Goal: Answer question/provide support: Answer question/provide support

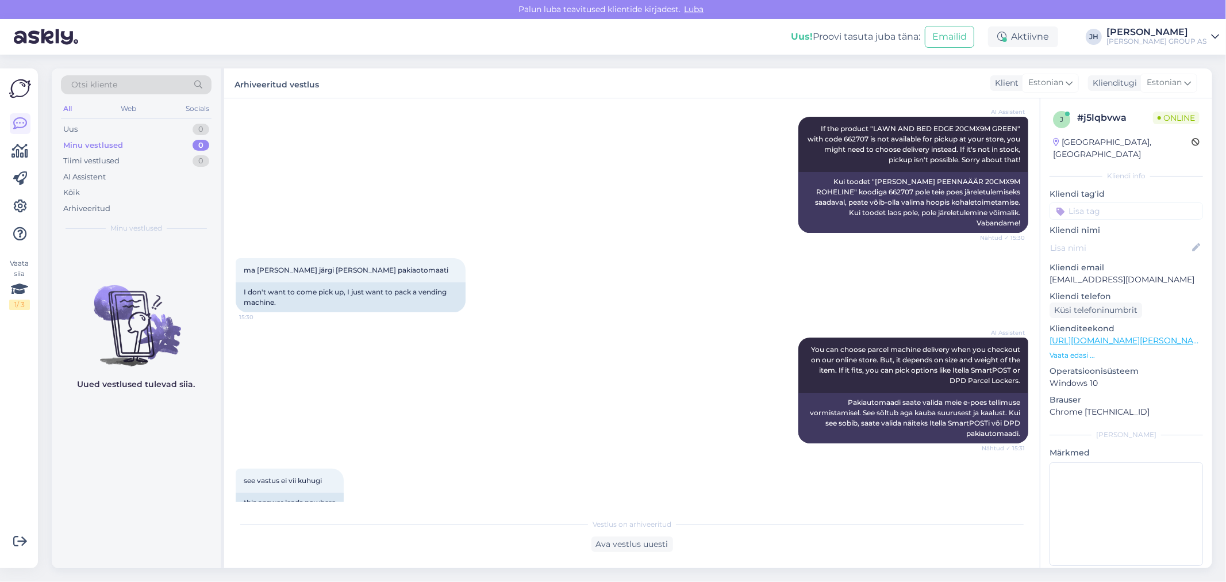
scroll to position [401, 0]
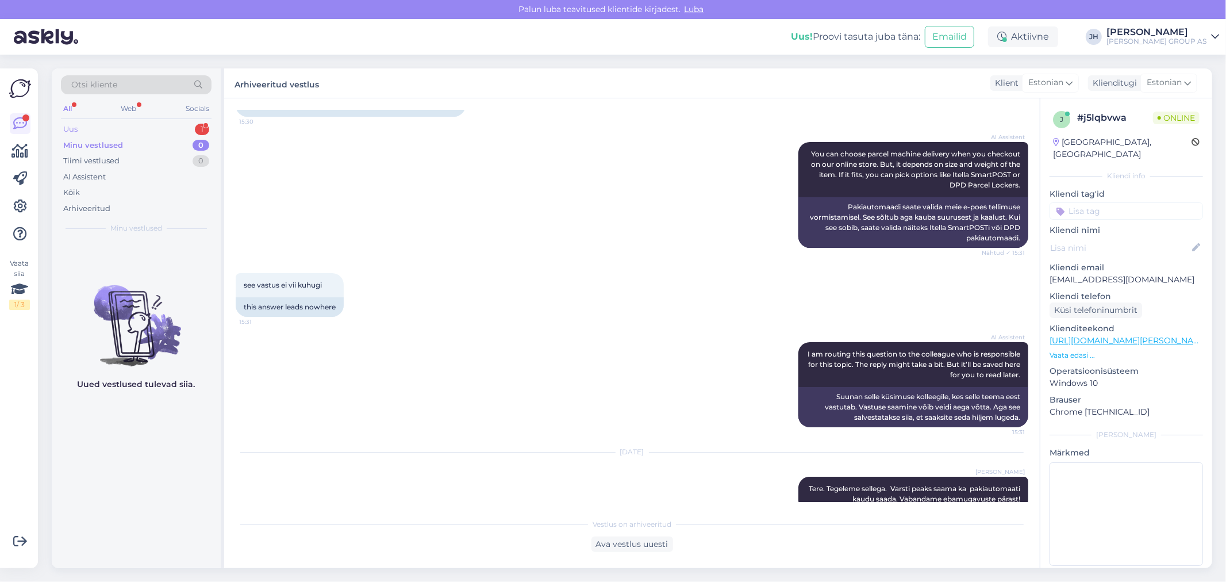
click at [70, 128] on div "Uus" at bounding box center [70, 129] width 14 height 11
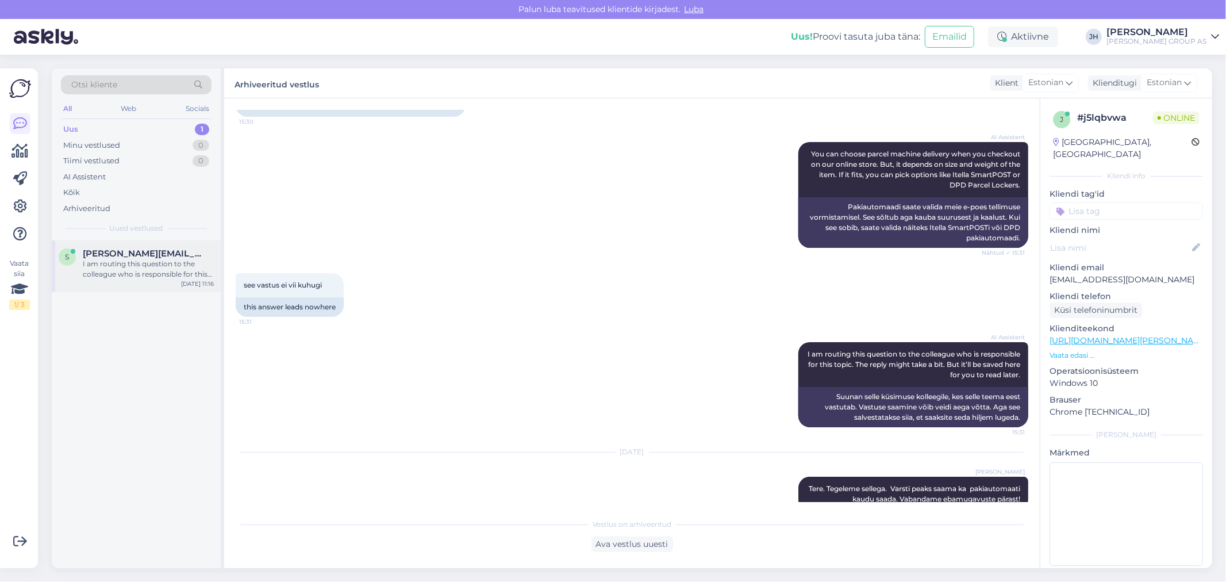
click at [152, 262] on div "I am routing this question to the colleague who is responsible for this topic. …" at bounding box center [148, 269] width 131 height 21
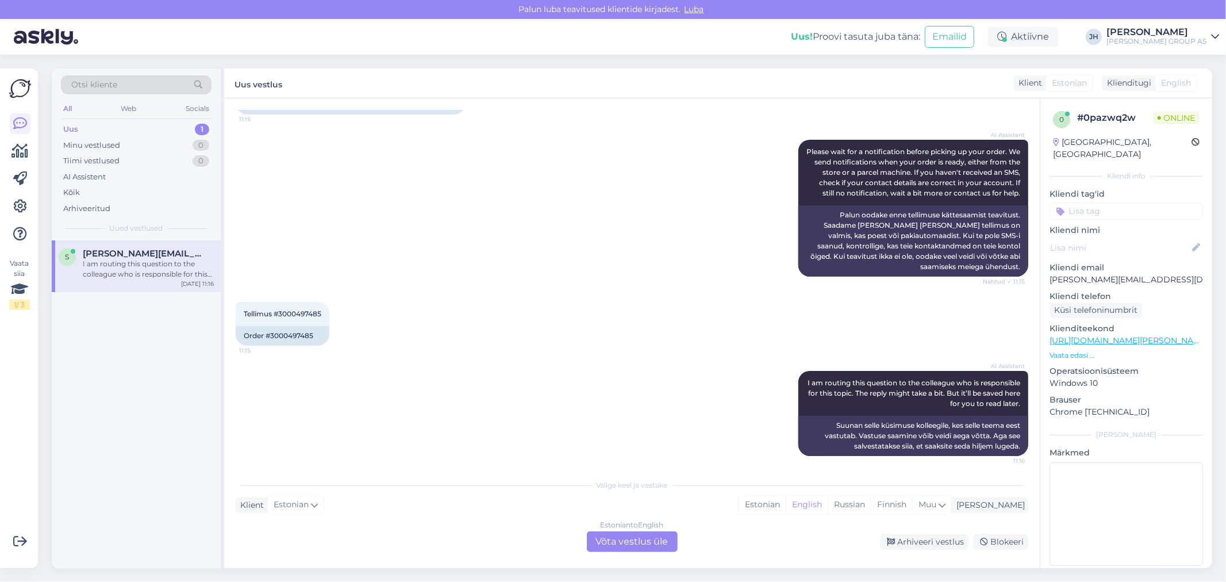
scroll to position [187, 0]
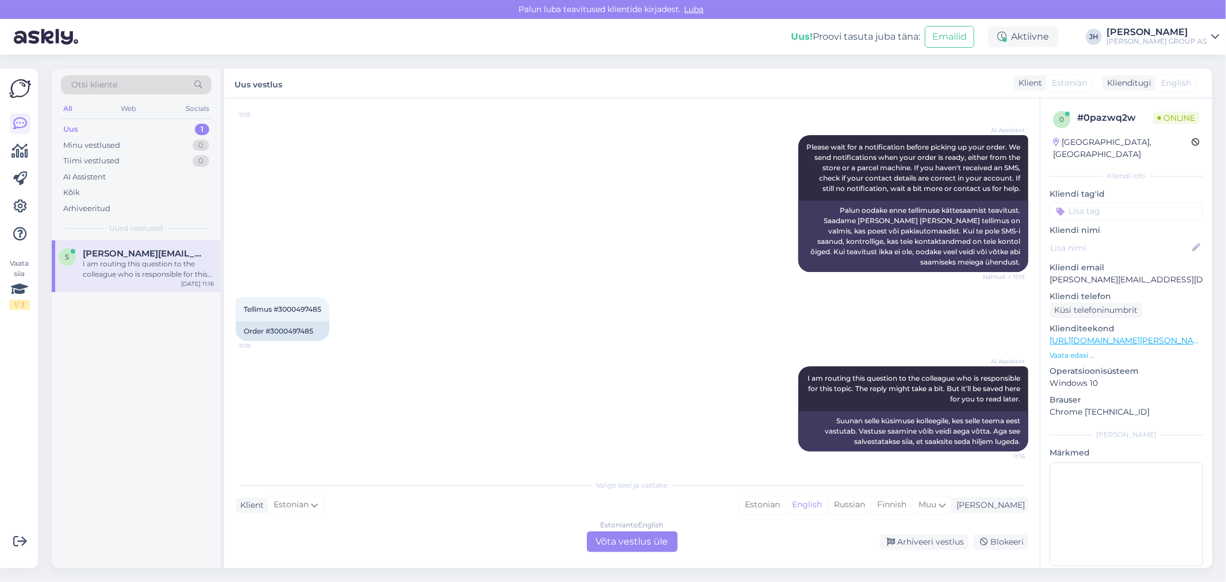
click at [641, 548] on div "Estonian to English Võta vestlus üle" at bounding box center [632, 541] width 91 height 21
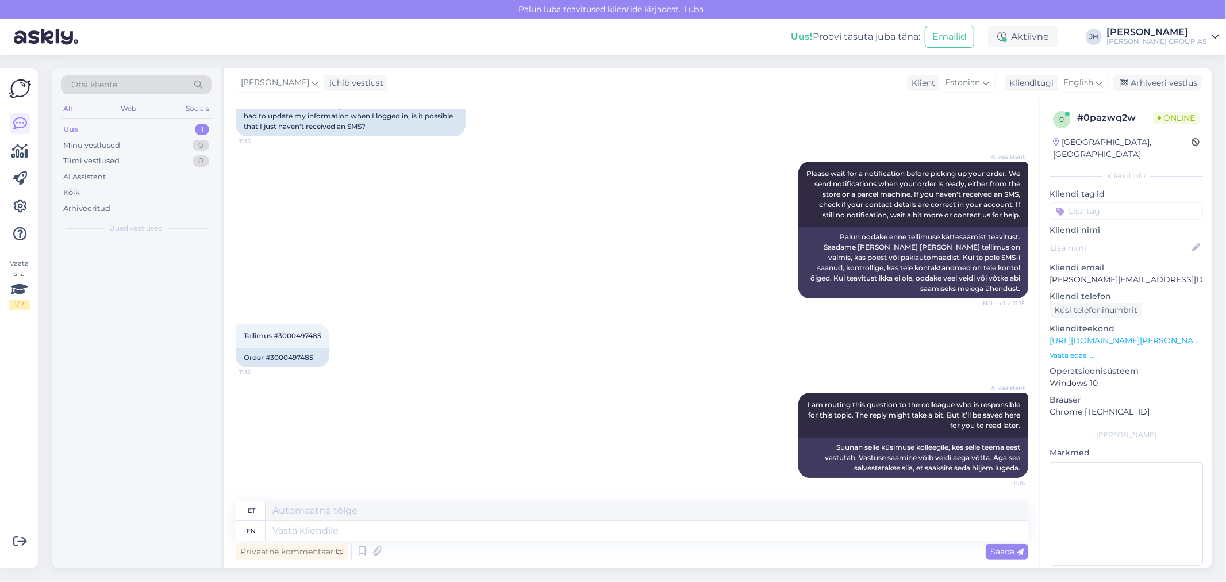
scroll to position [160, 0]
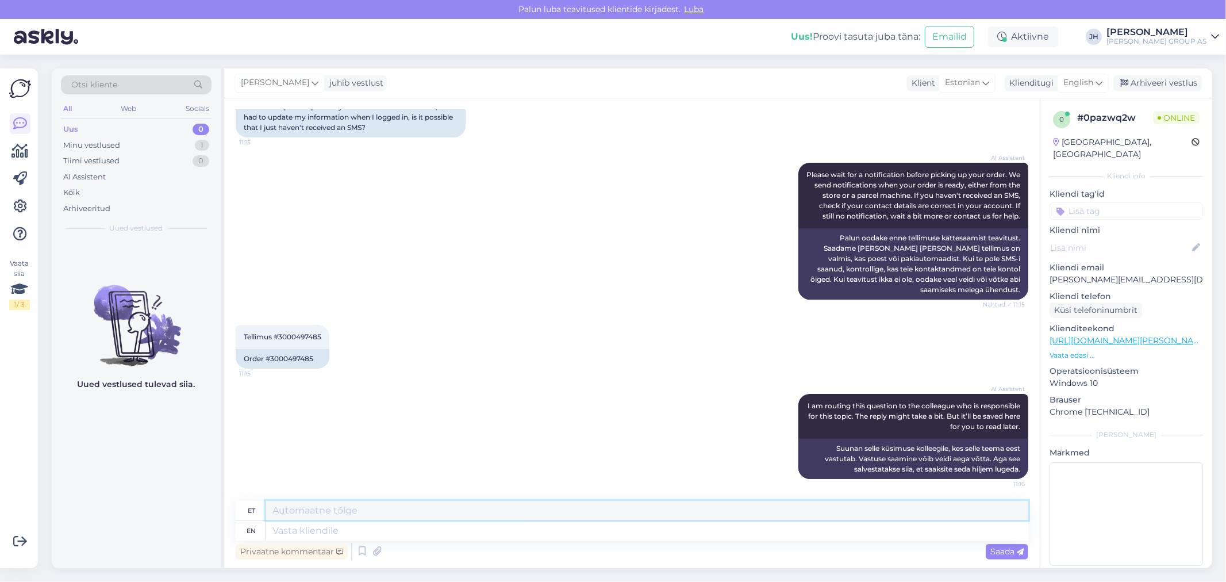
click at [330, 515] on textarea at bounding box center [647, 511] width 763 height 20
drag, startPoint x: 324, startPoint y: 337, endPoint x: 278, endPoint y: 333, distance: 46.1
click at [278, 333] on span "Tellimus #3000497485" at bounding box center [283, 336] width 78 height 9
copy span "3000497485"
click at [420, 507] on textarea at bounding box center [647, 511] width 763 height 20
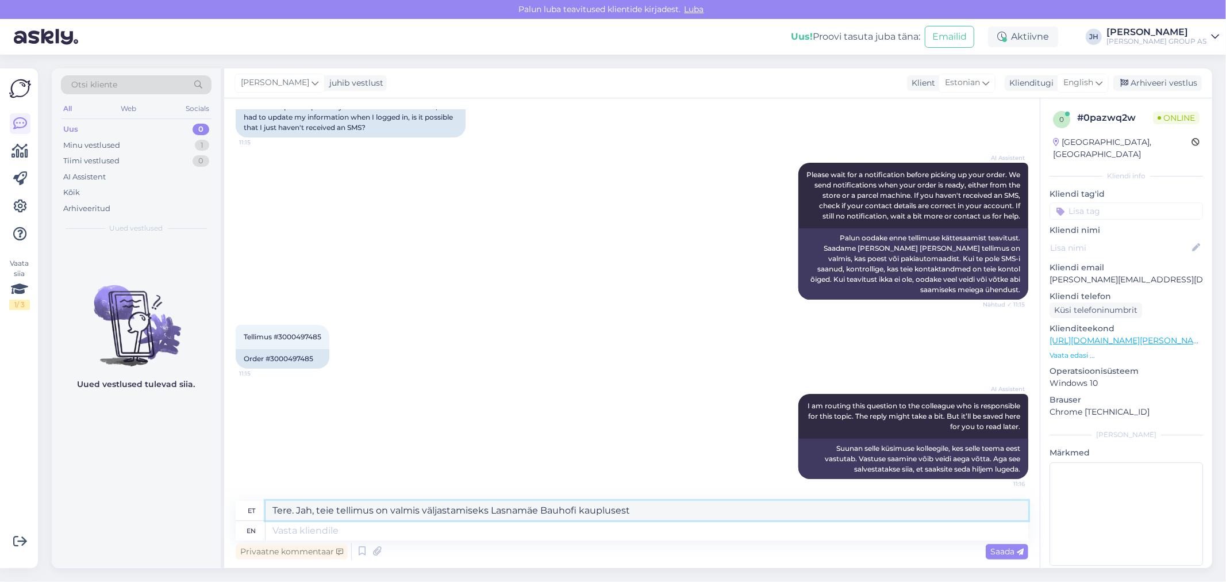
drag, startPoint x: 640, startPoint y: 513, endPoint x: 231, endPoint y: 517, distance: 408.6
click at [231, 517] on div "Vestlus algas [DATE] Tere! Tegin tellimuse e-poest, staatus on Väljastamisel, s…" at bounding box center [631, 333] width 815 height 470
type textarea "Tere. Jah, teie tellimus on valmis väljastamiseks Lasnamäe Bauhofi kauplusest"
click at [1100, 82] on icon at bounding box center [1098, 82] width 7 height 13
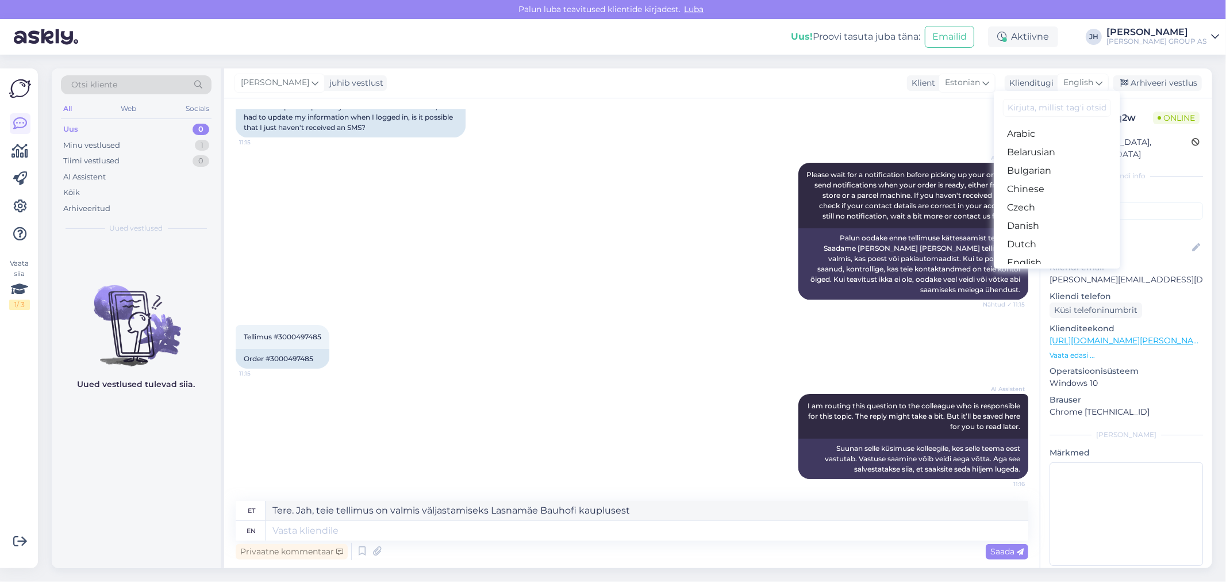
click at [1056, 272] on link "Estonian" at bounding box center [1057, 281] width 126 height 18
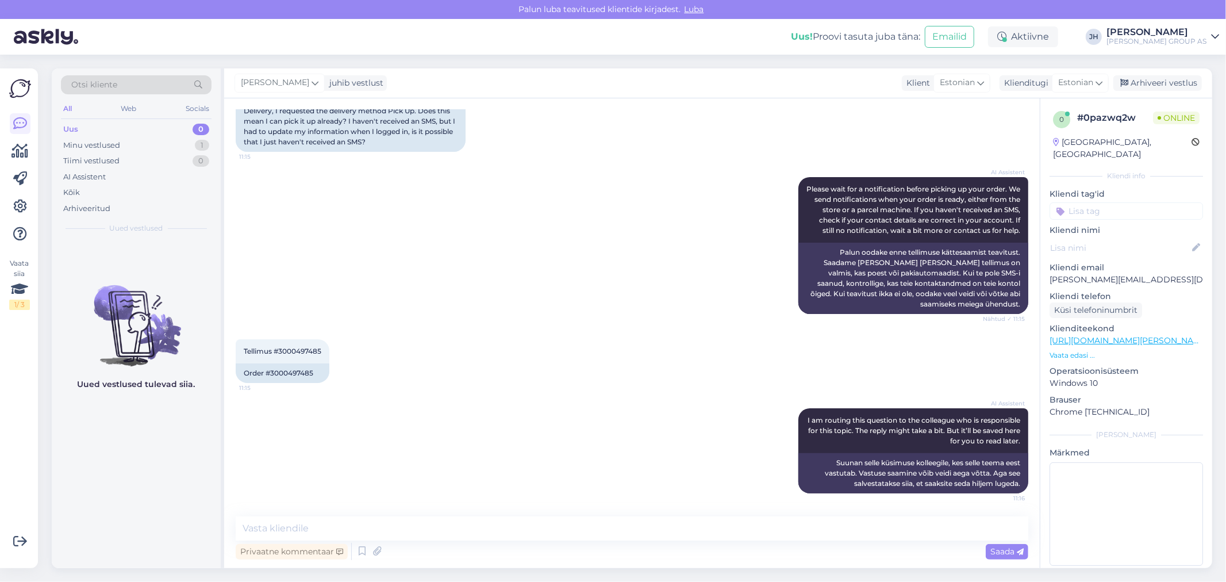
scroll to position [145, 0]
click at [262, 527] on textarea at bounding box center [632, 528] width 792 height 24
paste textarea "Tere. Jah, teie tellimus on valmis väljastamiseks Lasnamäe Bauhofi kauplusest"
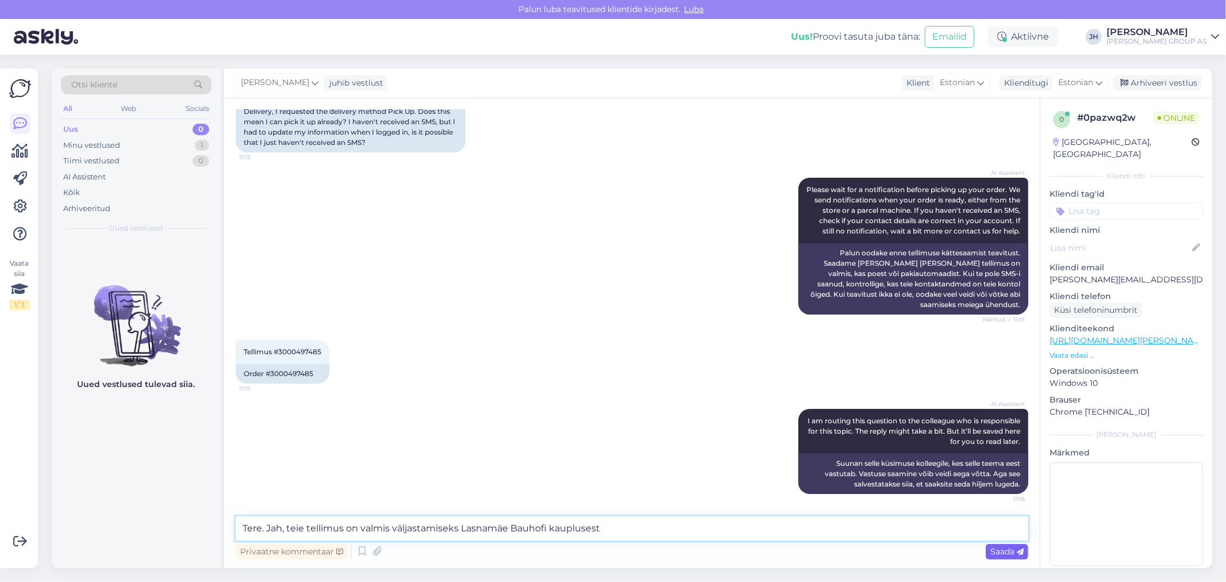
type textarea "Tere. Jah, teie tellimus on valmis väljastamiseks Lasnamäe Bauhofi kauplusest"
drag, startPoint x: 992, startPoint y: 549, endPoint x: 1009, endPoint y: 537, distance: 20.5
click at [993, 549] on span "Saada" at bounding box center [1006, 551] width 33 height 10
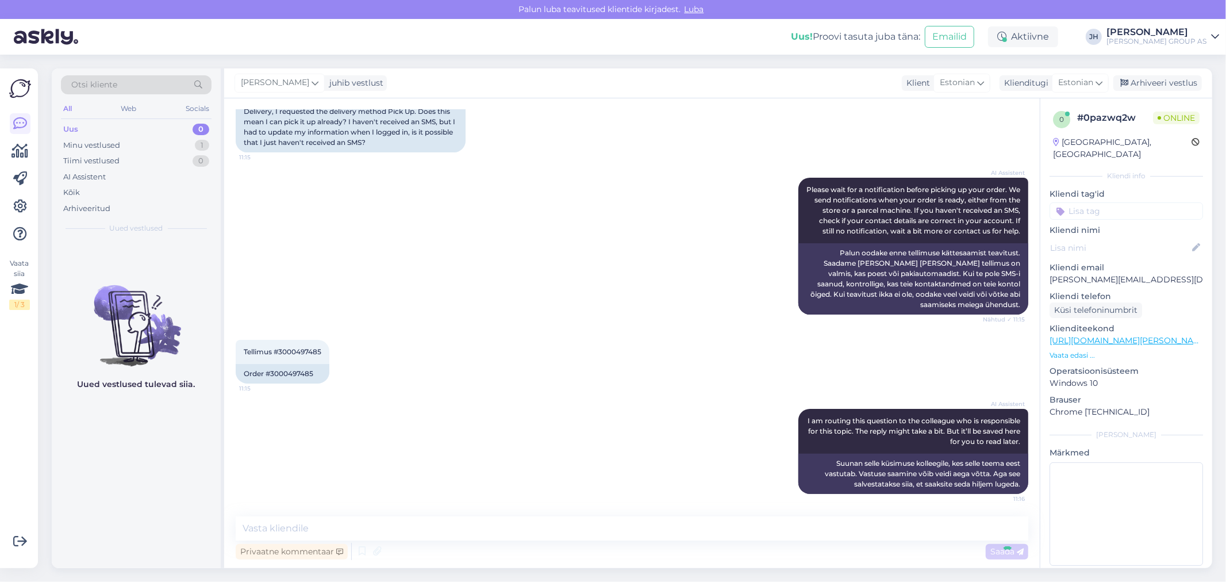
scroll to position [205, 0]
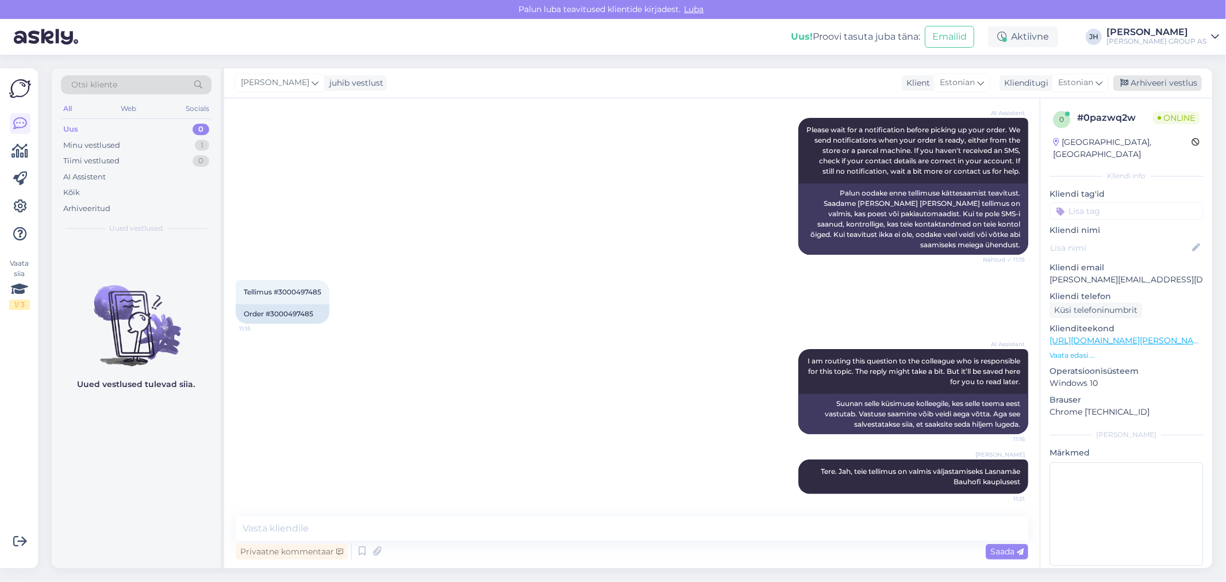
click at [1179, 82] on div "Arhiveeri vestlus" at bounding box center [1157, 83] width 89 height 16
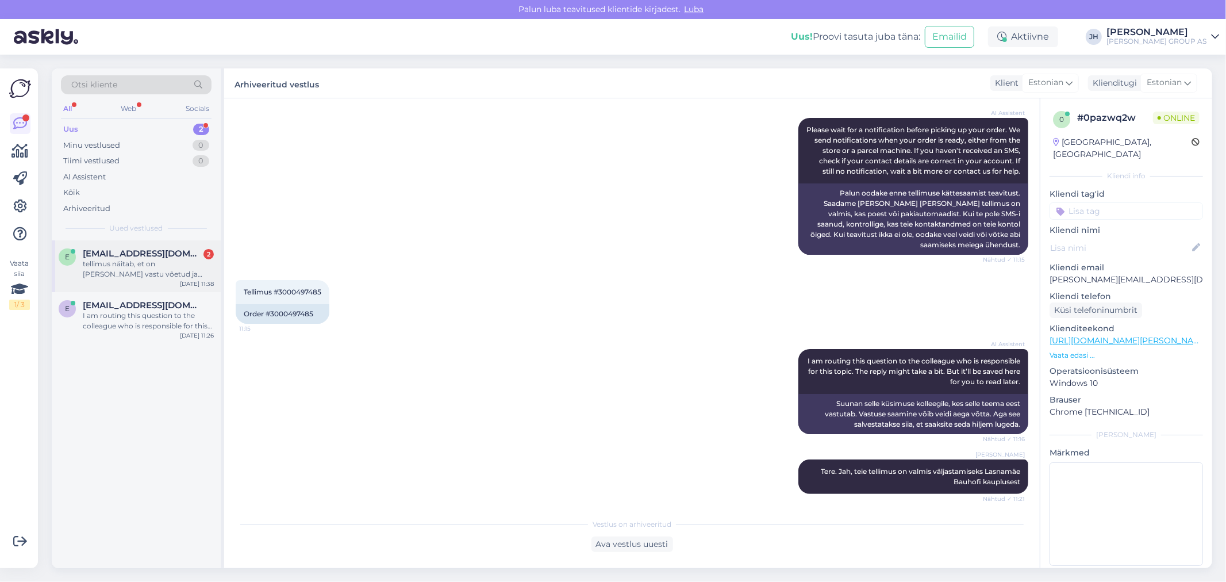
click at [122, 256] on span "[EMAIL_ADDRESS][DOMAIN_NAME]" at bounding box center [143, 253] width 120 height 10
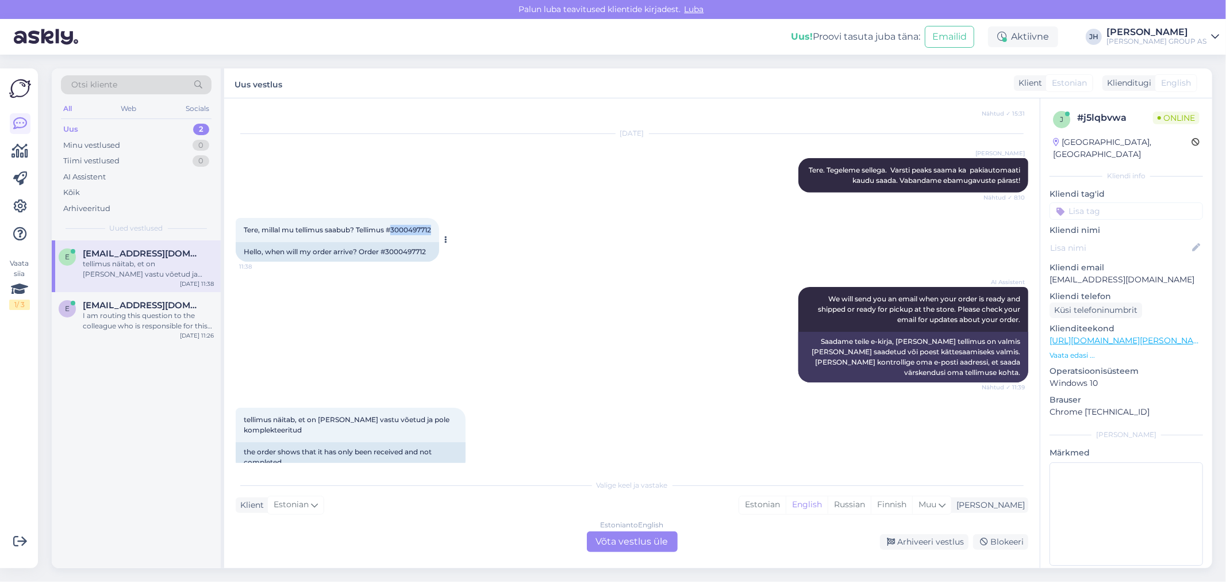
drag, startPoint x: 437, startPoint y: 205, endPoint x: 394, endPoint y: 204, distance: 43.1
click at [394, 218] on div "Tere, millal mu tellimus saabub? Tellimus #3000497712 11:38" at bounding box center [337, 230] width 203 height 24
copy span "3000497712"
click at [629, 541] on div "Estonian to English Võta vestlus üle" at bounding box center [632, 541] width 91 height 21
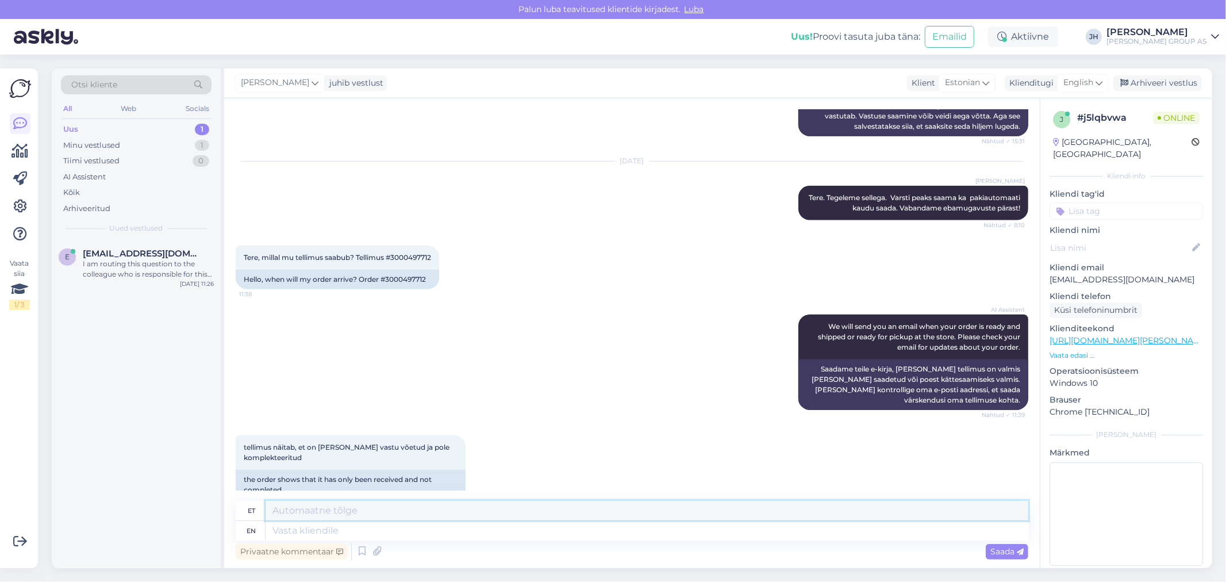
click at [320, 512] on textarea at bounding box center [647, 511] width 763 height 20
drag, startPoint x: 364, startPoint y: 510, endPoint x: 251, endPoint y: 508, distance: 112.7
click at [256, 510] on div "et Tere. Kohe uurime" at bounding box center [632, 511] width 792 height 20
type textarea "Tere. Kohe uurime"
click at [1100, 81] on icon at bounding box center [1098, 82] width 7 height 13
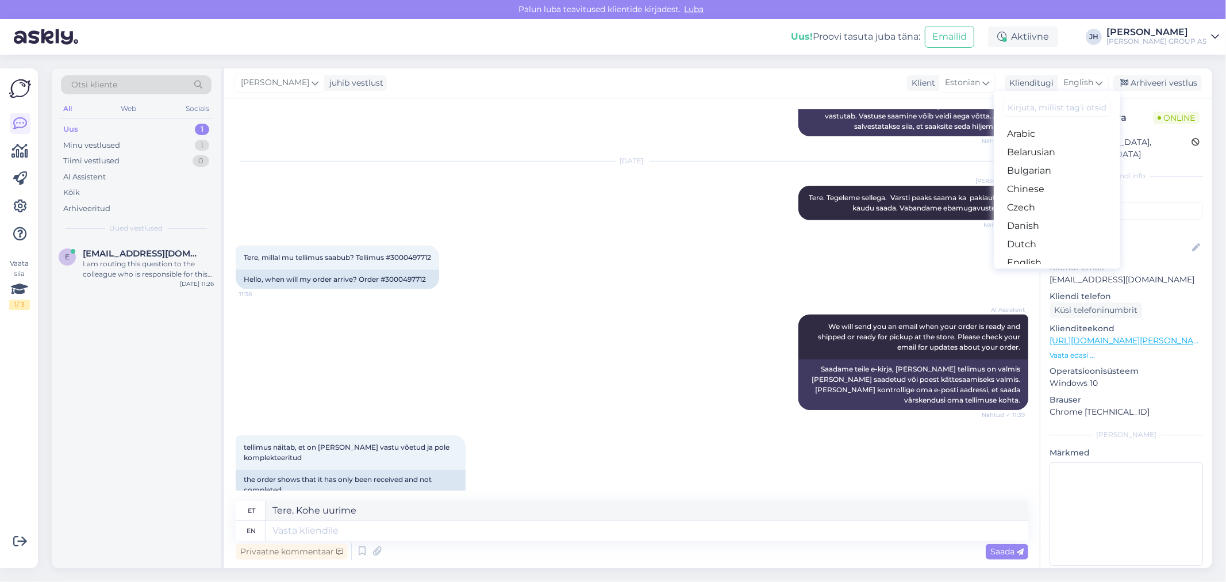
click at [1036, 272] on link "Estonian" at bounding box center [1057, 281] width 126 height 18
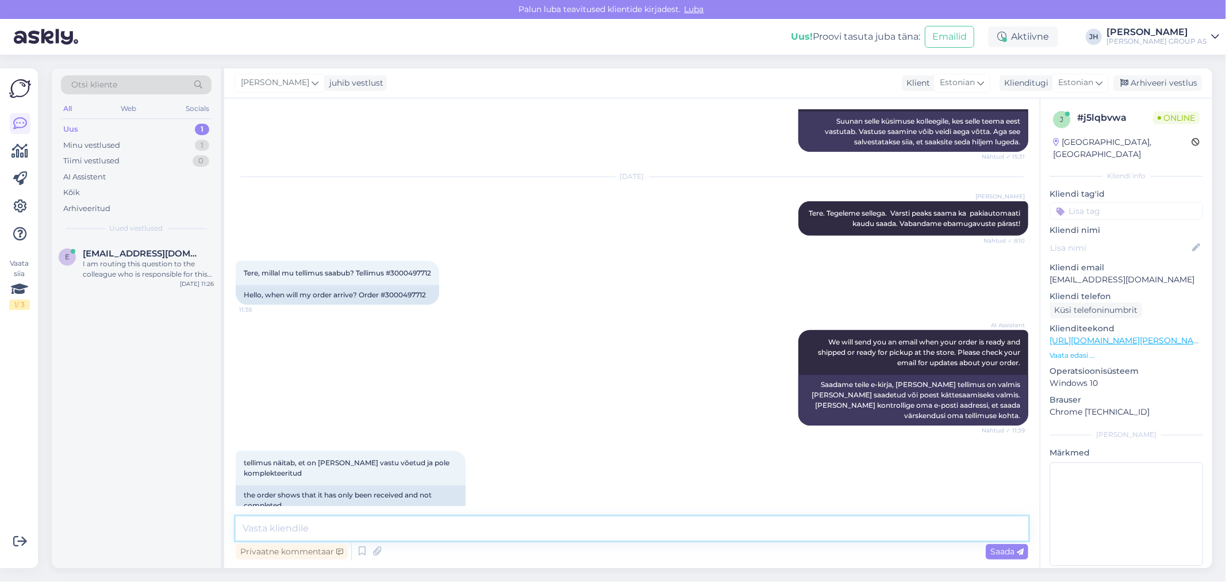
click at [342, 526] on textarea at bounding box center [632, 528] width 792 height 24
paste textarea "Tere. Kohe uurime"
type textarea "Tere. Kohe uurime"
click at [1004, 555] on div "Saada" at bounding box center [1007, 552] width 43 height 16
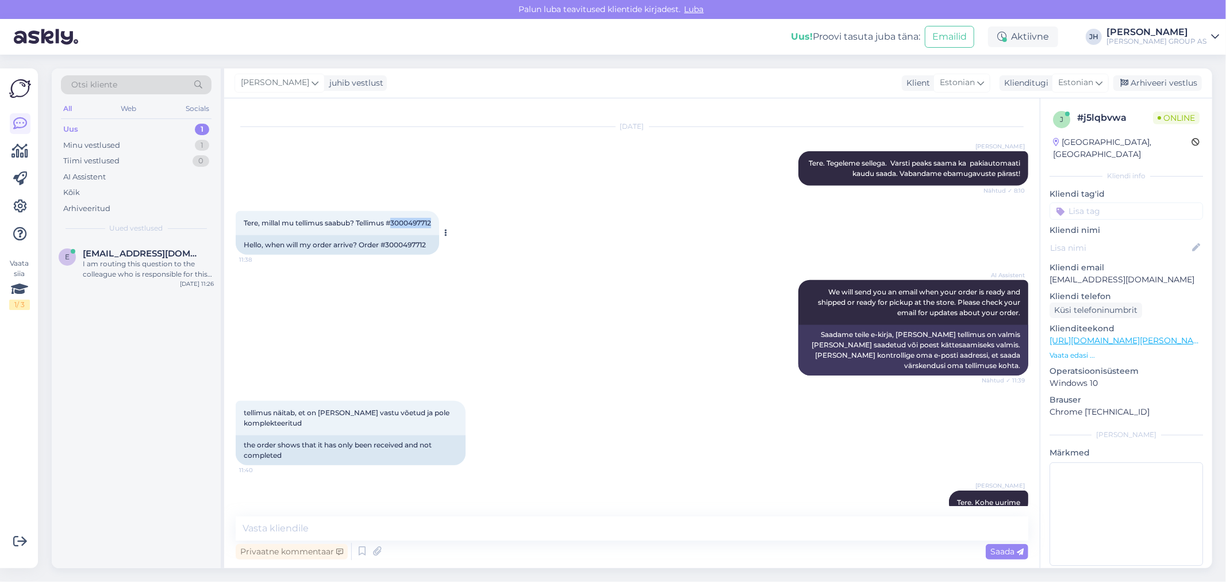
drag, startPoint x: 434, startPoint y: 198, endPoint x: 394, endPoint y: 198, distance: 40.2
click at [394, 218] on span "Tere, millal mu tellimus saabub? Tellimus #3000497712" at bounding box center [337, 222] width 187 height 9
copy span "3000497712"
click at [294, 526] on textarea at bounding box center [632, 528] width 792 height 24
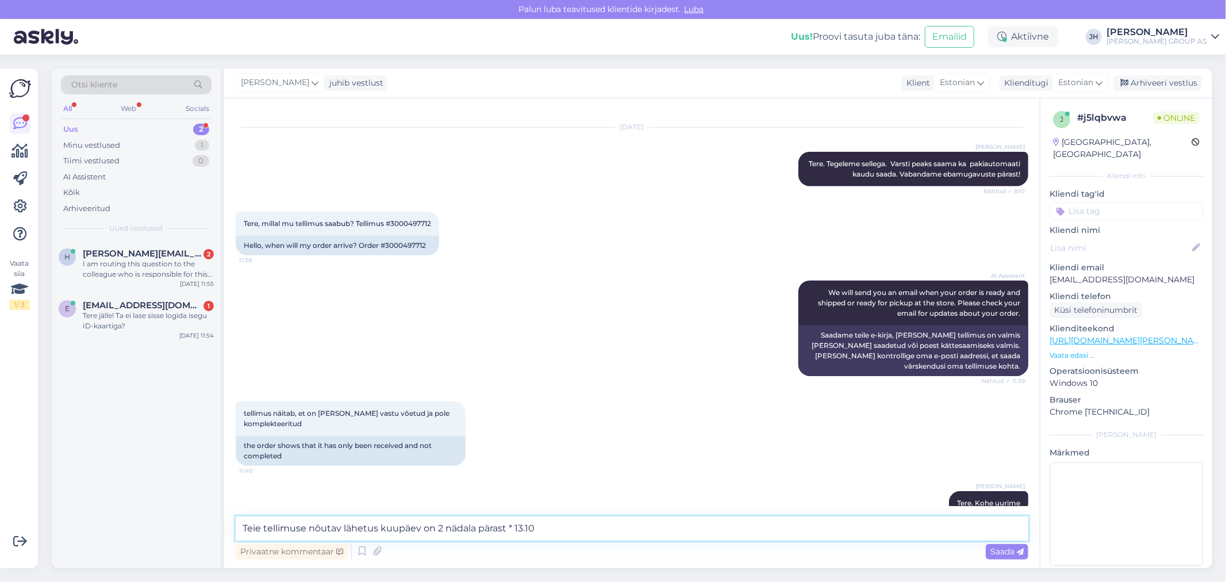
drag, startPoint x: 543, startPoint y: 527, endPoint x: 140, endPoint y: 530, distance: 402.9
click at [140, 530] on div "Otsi kliente All Web Socials Uus 2 Minu vestlused 1 Tiimi vestlused 0 AI Assist…" at bounding box center [632, 317] width 1160 height 499
click at [541, 527] on textarea "Teie tellimuse nõutav lähetus kuupäev on 2 nädala pärast * 13.10" at bounding box center [632, 528] width 792 height 24
drag, startPoint x: 702, startPoint y: 526, endPoint x: 157, endPoint y: 556, distance: 545.6
click at [157, 556] on div "Otsi kliente All Web Socials Uus 2 Minu vestlused 1 Tiimi vestlused 0 AI Assist…" at bounding box center [632, 317] width 1160 height 499
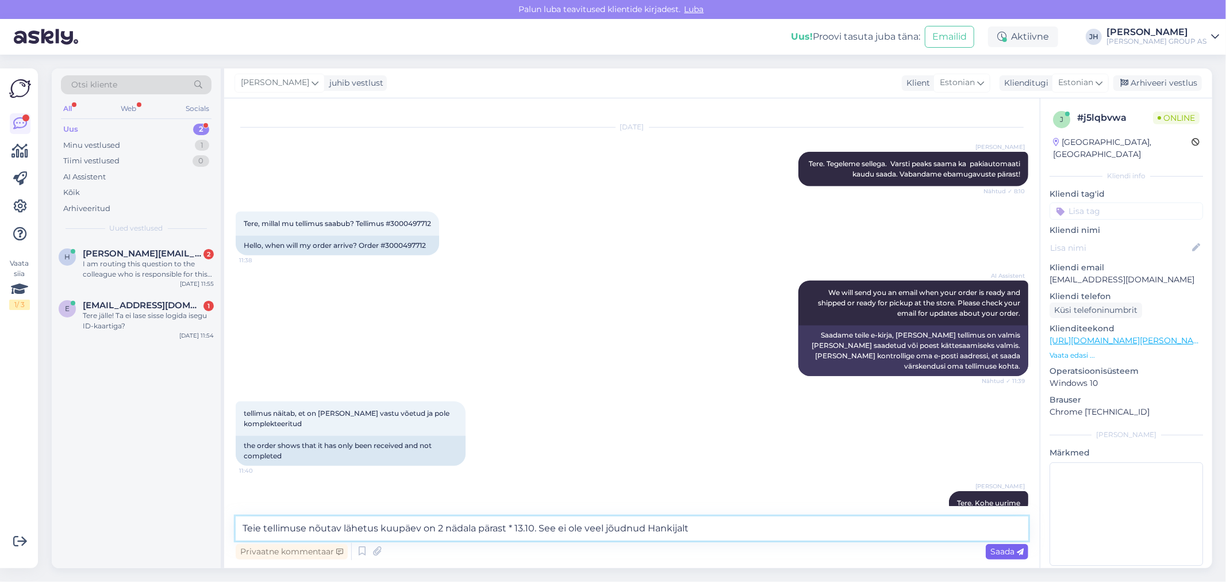
type textarea "Teie tellimuse nõutav lähetus kuupäev on 2 nädala pärast * 13.10. See ei ole ve…"
click at [1010, 552] on span "Saada" at bounding box center [1006, 551] width 33 height 10
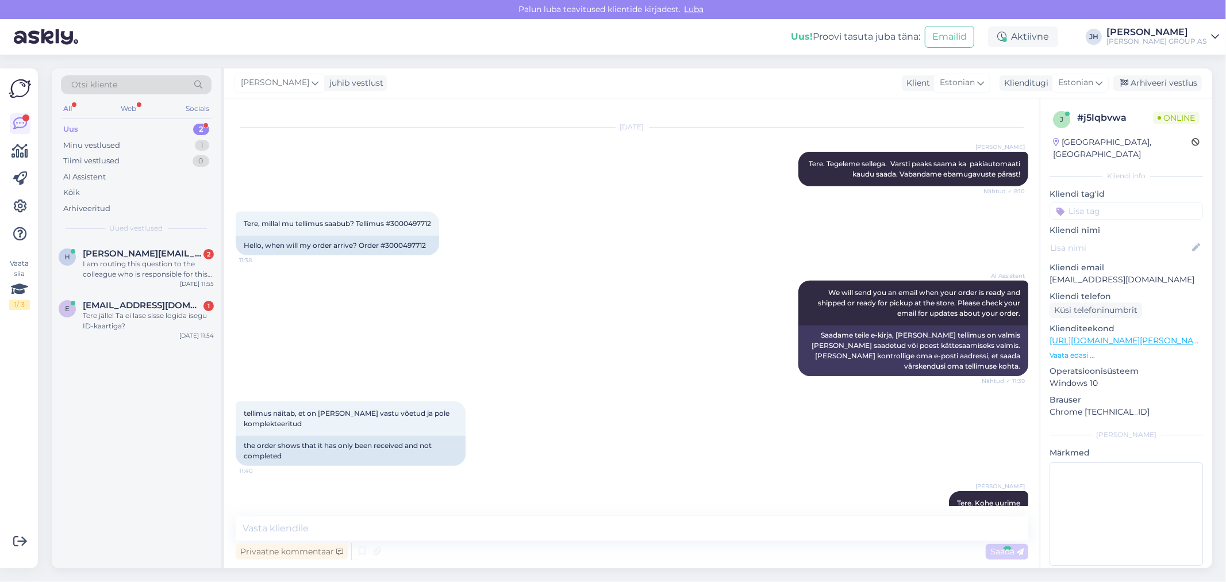
scroll to position [786, 0]
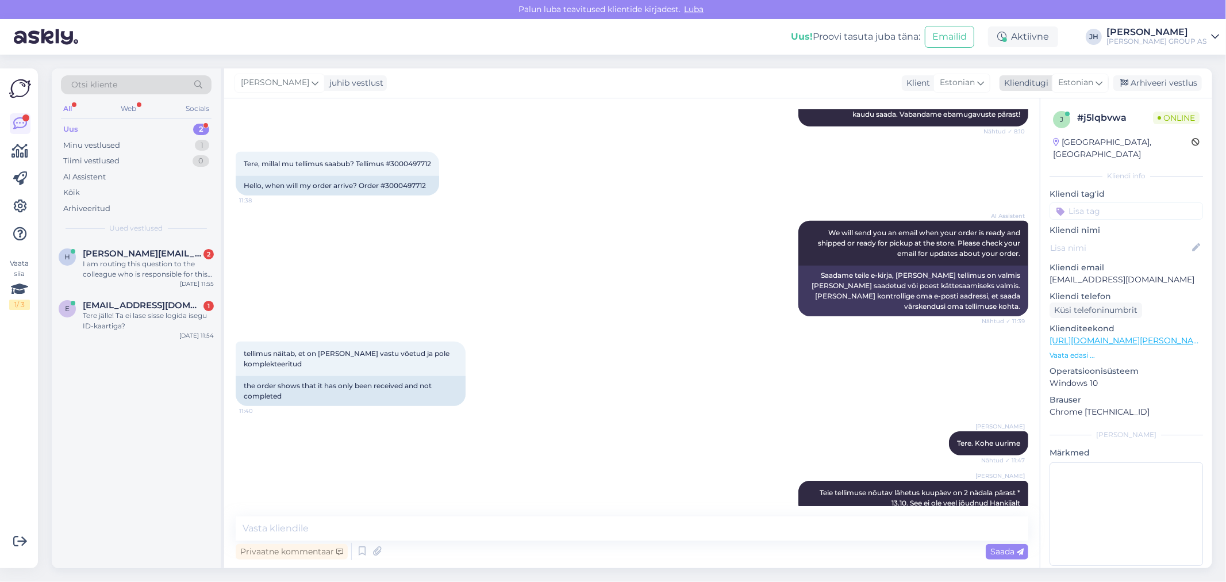
drag, startPoint x: 1181, startPoint y: 79, endPoint x: 1159, endPoint y: 84, distance: 22.4
click at [1181, 79] on div "Arhiveeri vestlus" at bounding box center [1157, 83] width 89 height 16
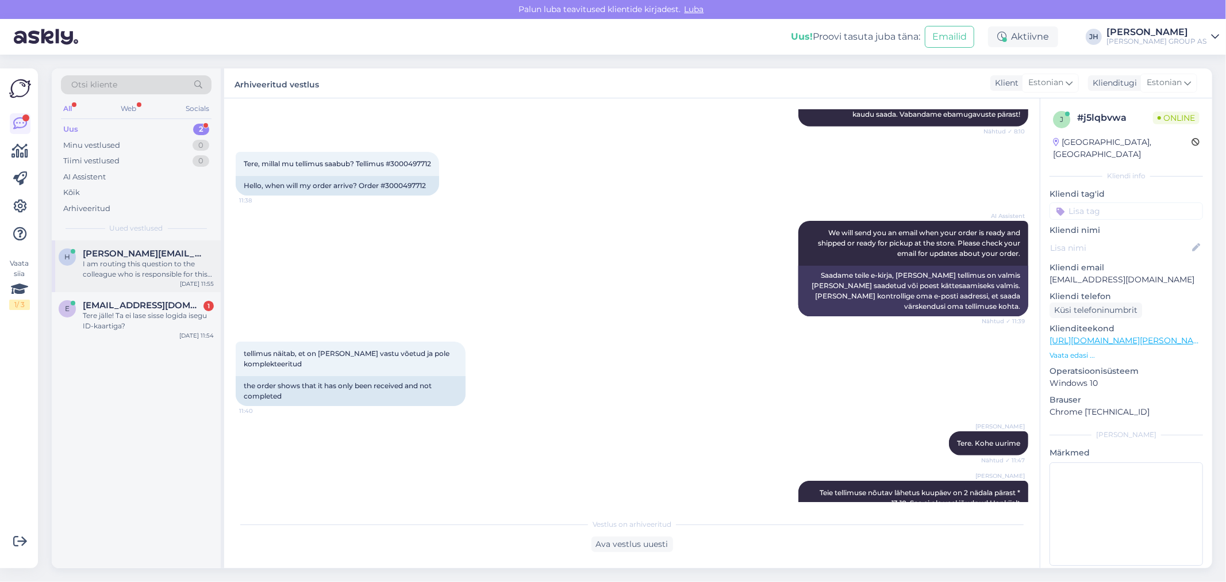
click at [114, 261] on div "I am routing this question to the colleague who is responsible for this topic. …" at bounding box center [148, 269] width 131 height 21
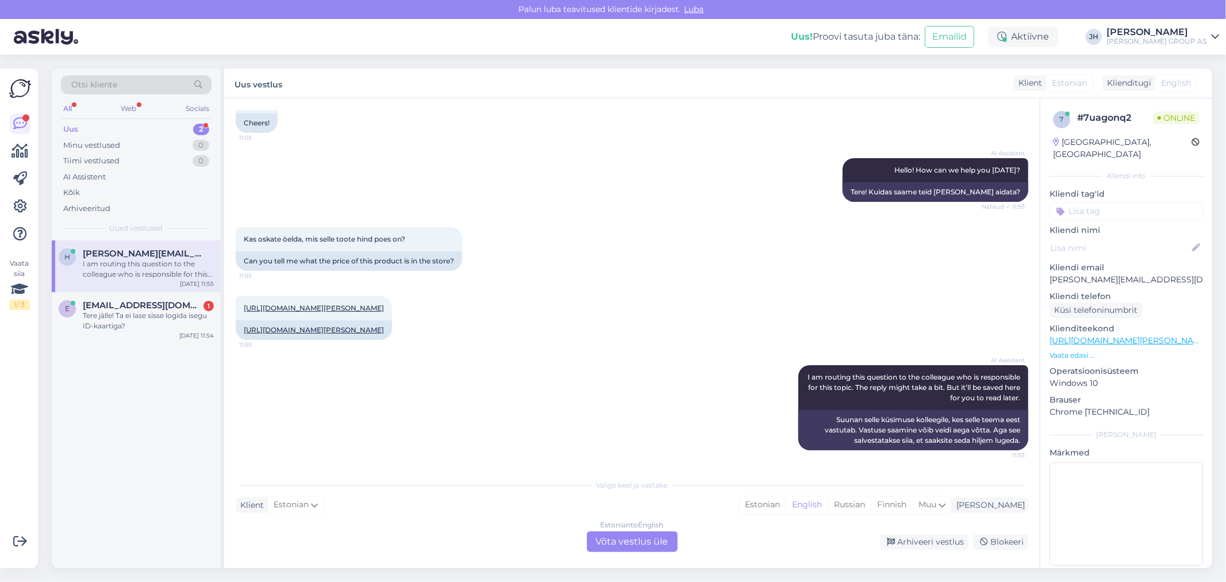
scroll to position [101, 0]
click at [131, 309] on span "[EMAIL_ADDRESS][DOMAIN_NAME]" at bounding box center [143, 305] width 120 height 10
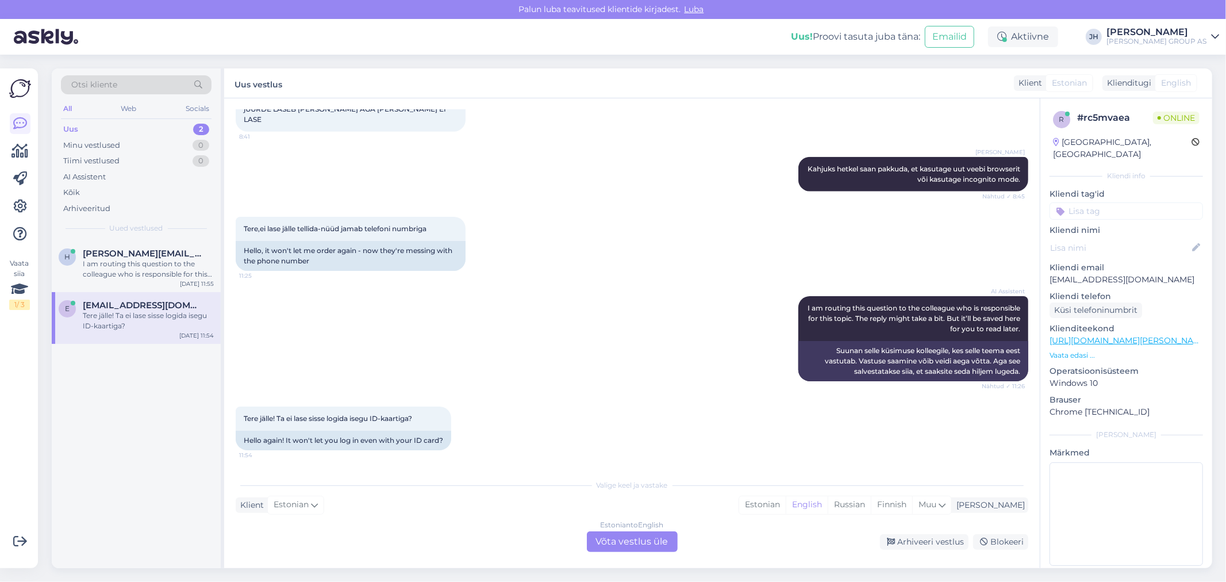
click at [633, 540] on div "Estonian to English Võta vestlus üle" at bounding box center [632, 541] width 91 height 21
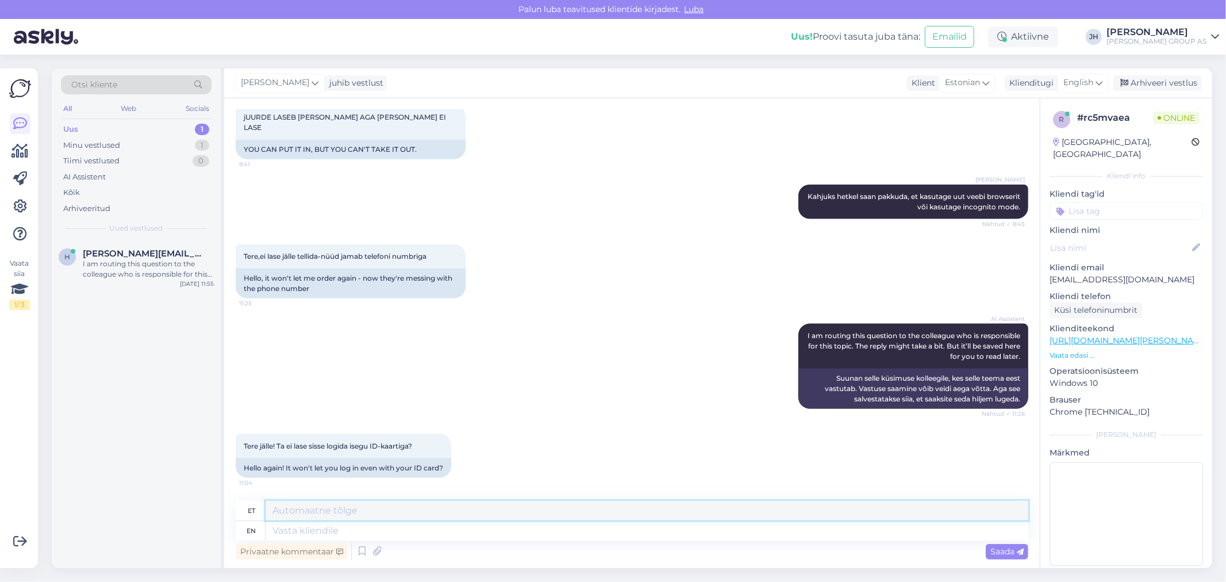
click at [324, 507] on textarea at bounding box center [647, 511] width 763 height 20
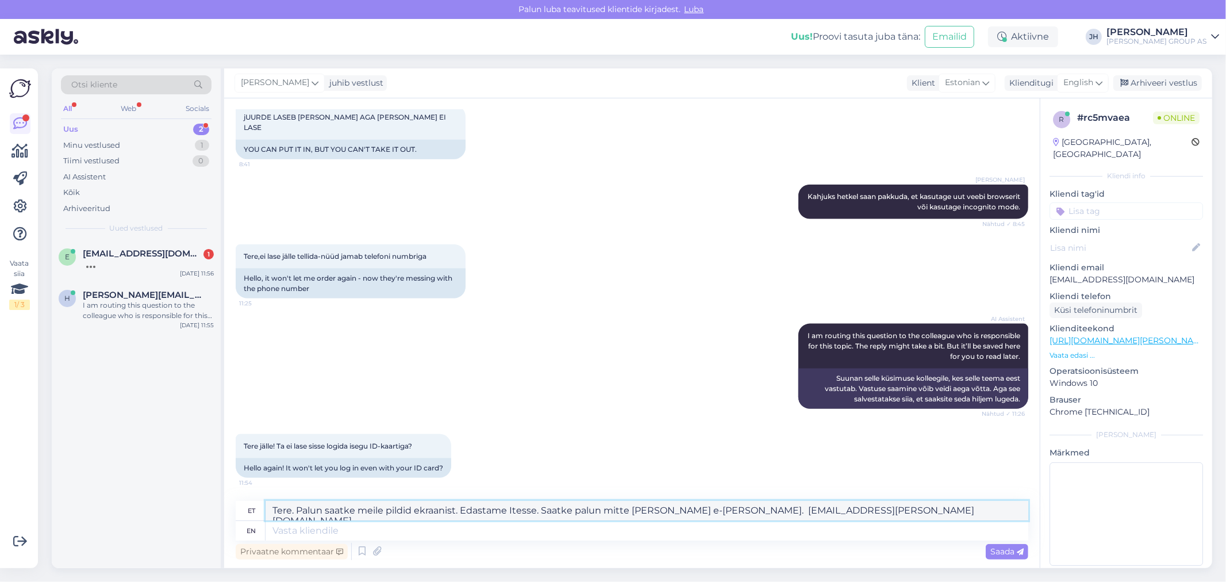
drag, startPoint x: 867, startPoint y: 512, endPoint x: 148, endPoint y: 486, distance: 718.8
click at [156, 486] on div "Otsi kliente All Web Socials Uus 2 Minu vestlused 1 Tiimi vestlused 0 AI Assist…" at bounding box center [632, 317] width 1160 height 499
type textarea "Tere. Palun saatke meile pildid ekraanist. Edastame Itesse. Saatke palun mitte …"
click at [1099, 81] on icon at bounding box center [1098, 82] width 7 height 13
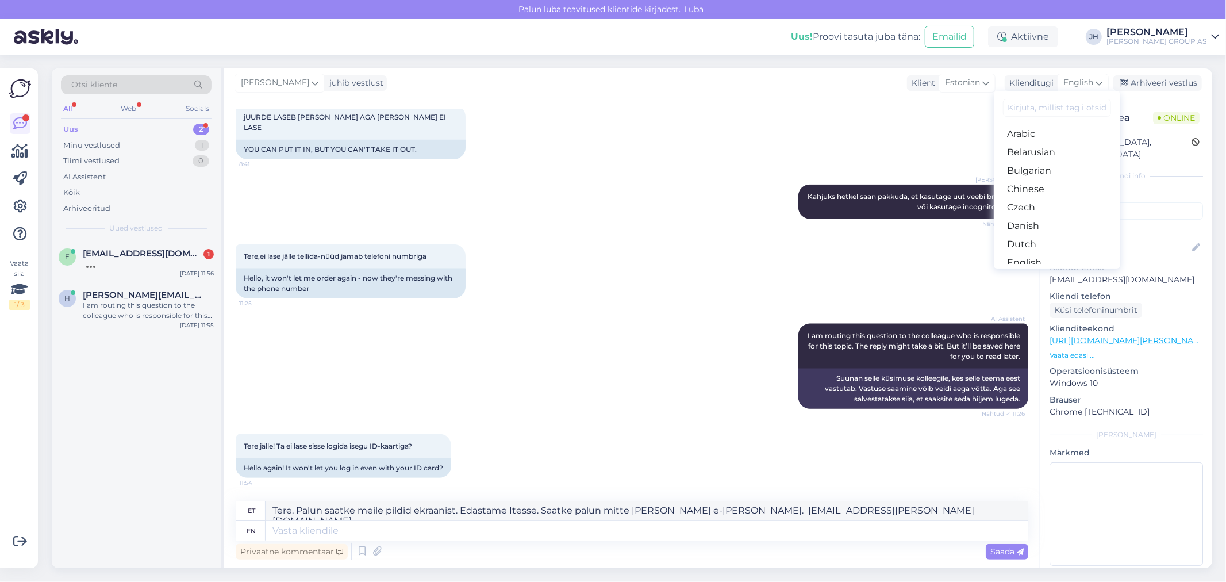
click at [1045, 272] on link "Estonian" at bounding box center [1057, 281] width 126 height 18
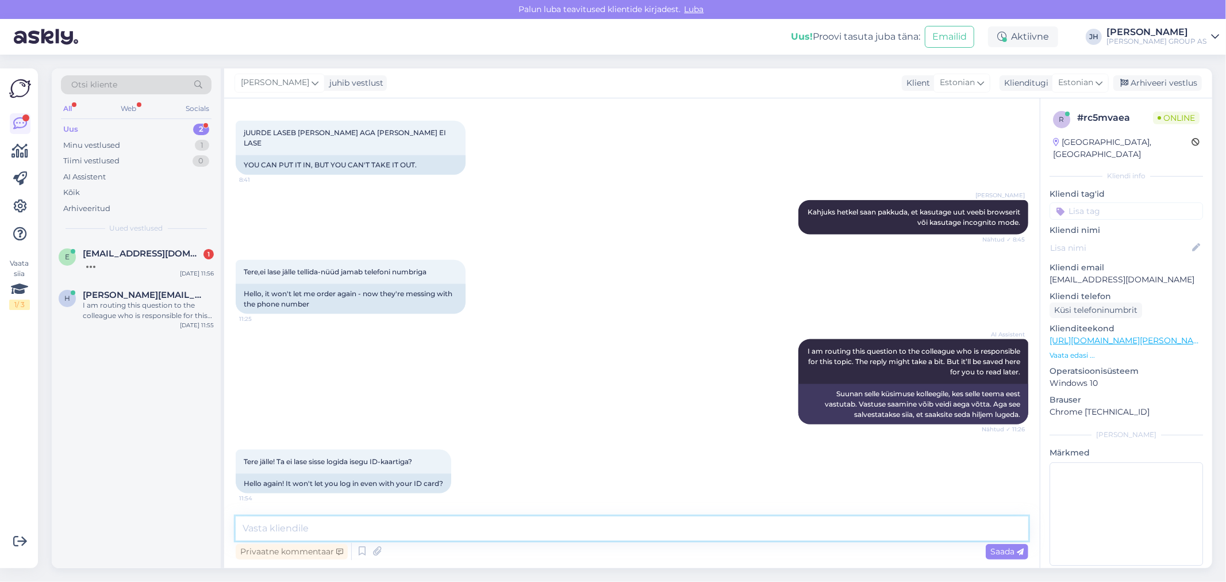
click at [380, 526] on textarea at bounding box center [632, 528] width 792 height 24
paste textarea "Tere. Palun saatke meile pildid ekraanist. Edastame Itesse. Saatke palun mitte …"
type textarea "Tere. Palun saatke meile pildid ekraanist. Edastame Itesse. Saatke palun mitte …"
click at [1010, 547] on span "Saada" at bounding box center [1006, 551] width 33 height 10
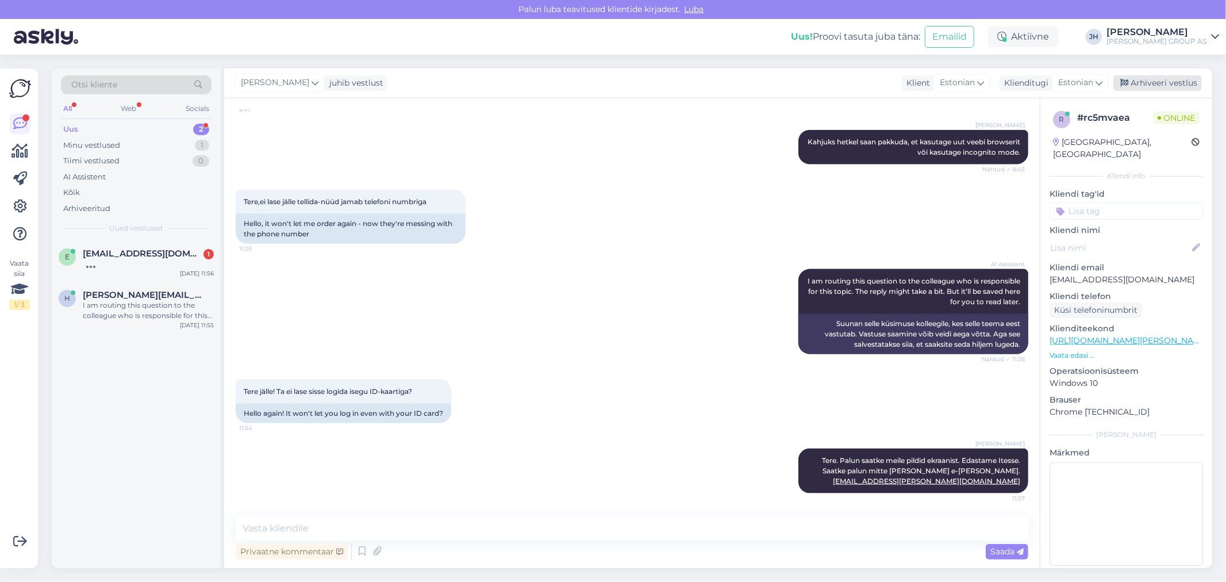
click at [1148, 81] on div "Arhiveeri vestlus" at bounding box center [1157, 83] width 89 height 16
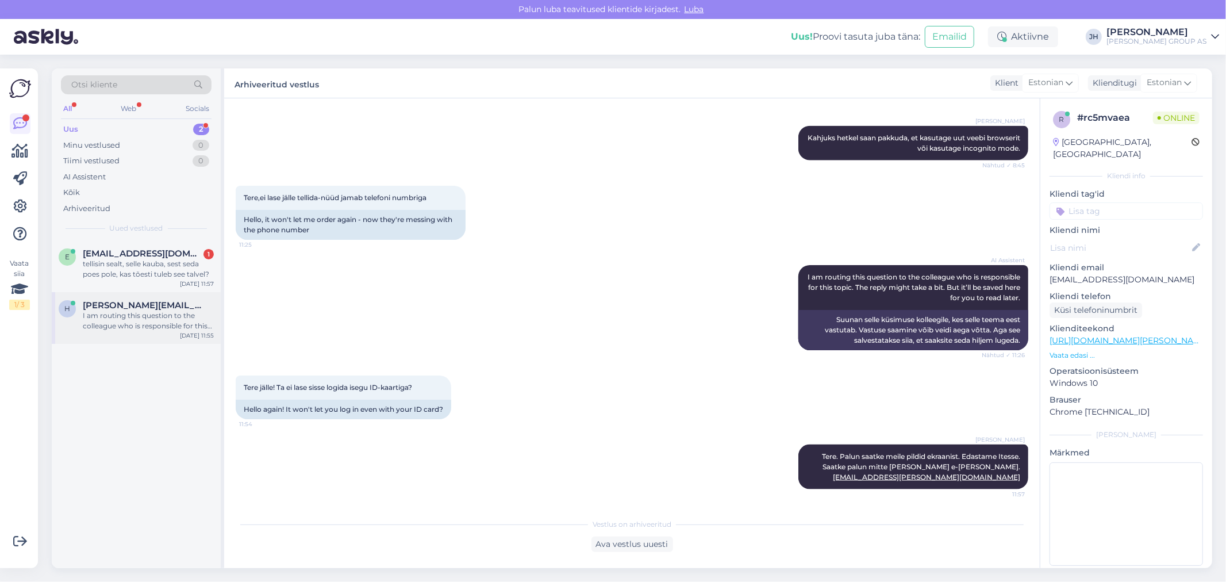
click at [122, 313] on div "I am routing this question to the colleague who is responsible for this topic. …" at bounding box center [148, 320] width 131 height 21
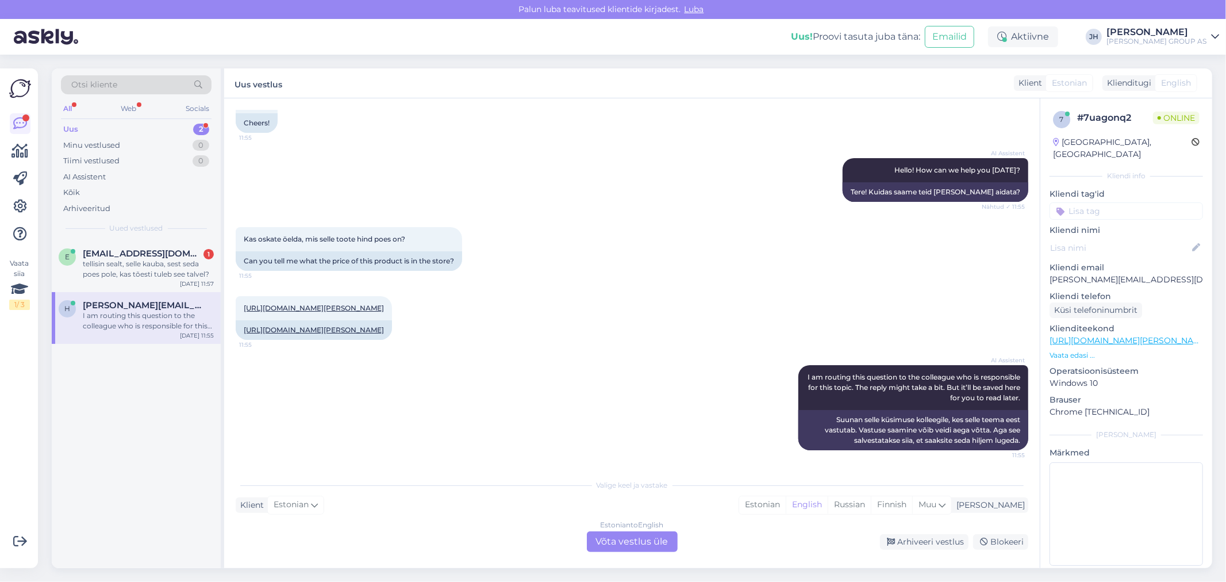
click at [647, 536] on div "Estonian to English Võta vestlus üle" at bounding box center [632, 541] width 91 height 21
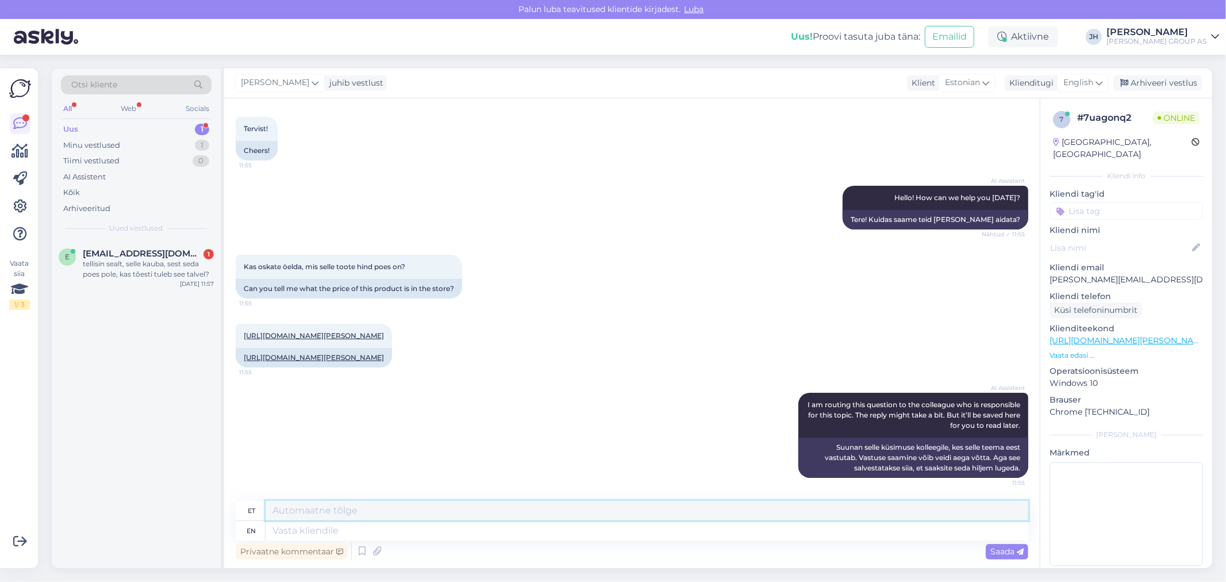
drag, startPoint x: 277, startPoint y: 506, endPoint x: 329, endPoint y: 499, distance: 52.8
click at [278, 506] on textarea at bounding box center [647, 511] width 763 height 20
drag, startPoint x: 397, startPoint y: 509, endPoint x: 228, endPoint y: 509, distance: 168.4
click at [229, 509] on div "Vestlus algas [DATE] Tervist! 11:55 Cheers! AI Assistent Hello! How can we help…" at bounding box center [631, 333] width 815 height 470
type textarea "Kohe kontrollime"
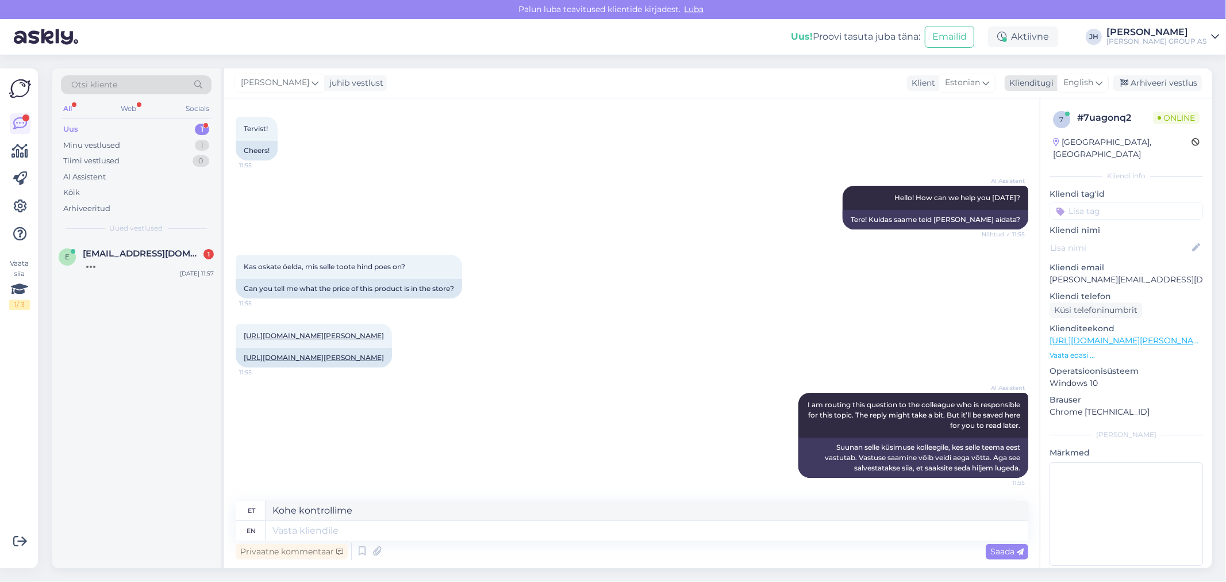
click at [1106, 79] on div "English" at bounding box center [1083, 83] width 52 height 18
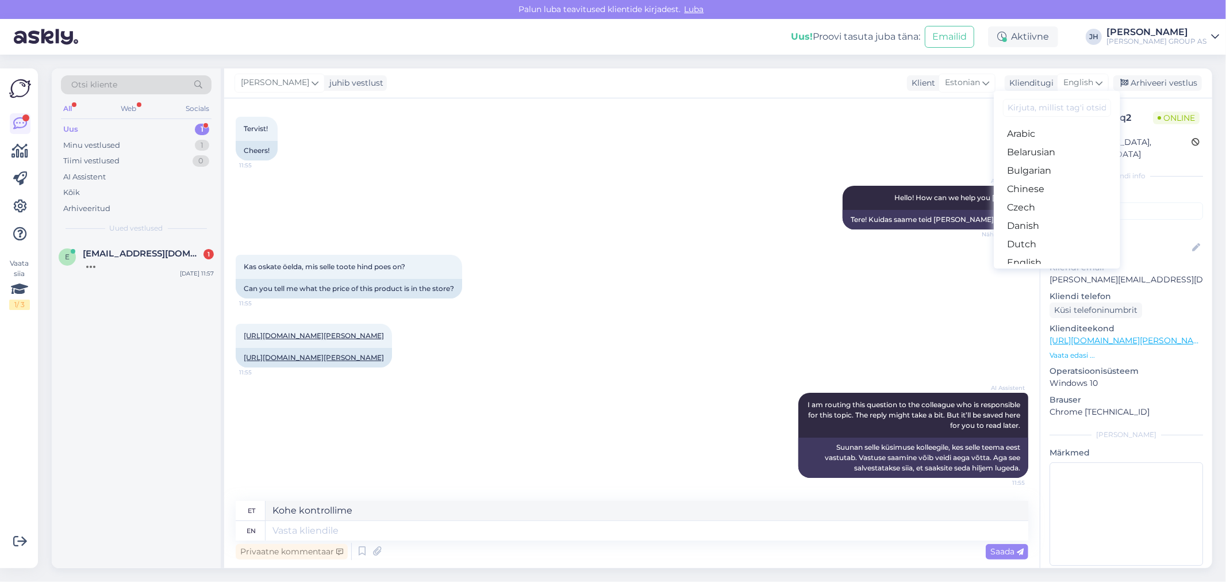
drag, startPoint x: 1057, startPoint y: 213, endPoint x: 1043, endPoint y: 222, distance: 17.4
click at [1057, 272] on link "Estonian" at bounding box center [1057, 281] width 126 height 18
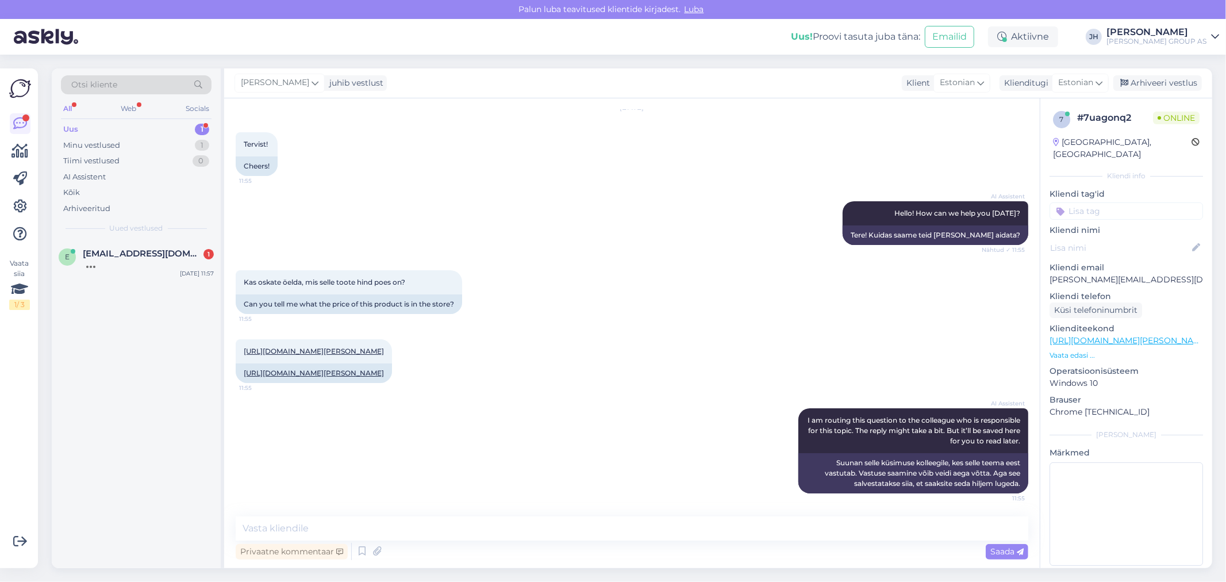
scroll to position [59, 0]
click at [343, 528] on textarea at bounding box center [632, 528] width 792 height 24
paste textarea "Kohe kontrollime"
type textarea "Kohe kontrollime"
click at [996, 548] on span "Saada" at bounding box center [1006, 551] width 33 height 10
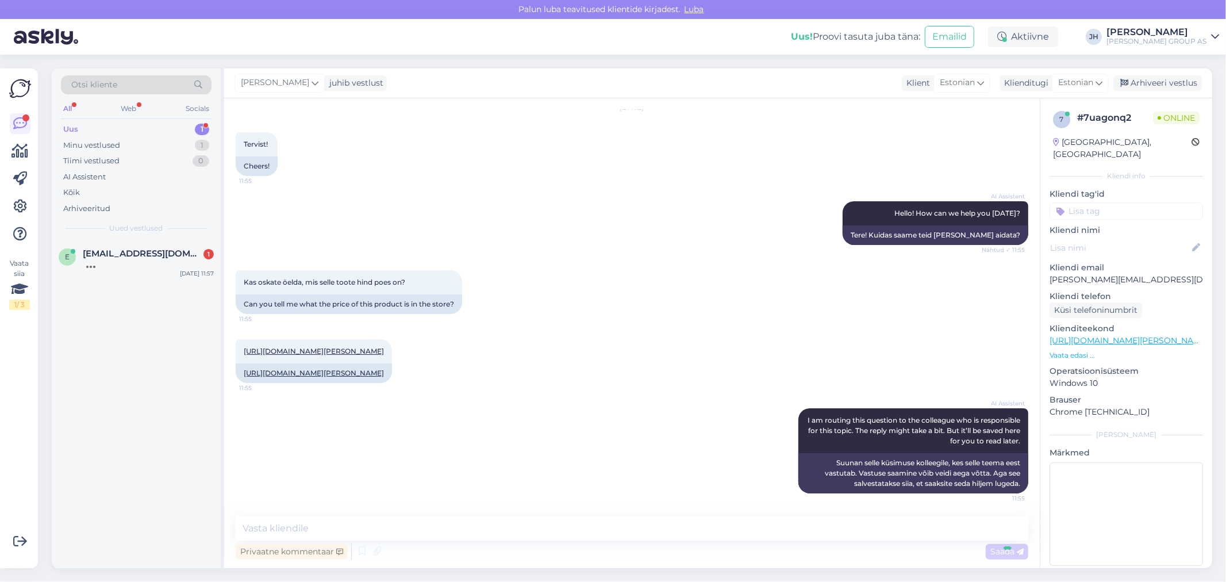
scroll to position [108, 0]
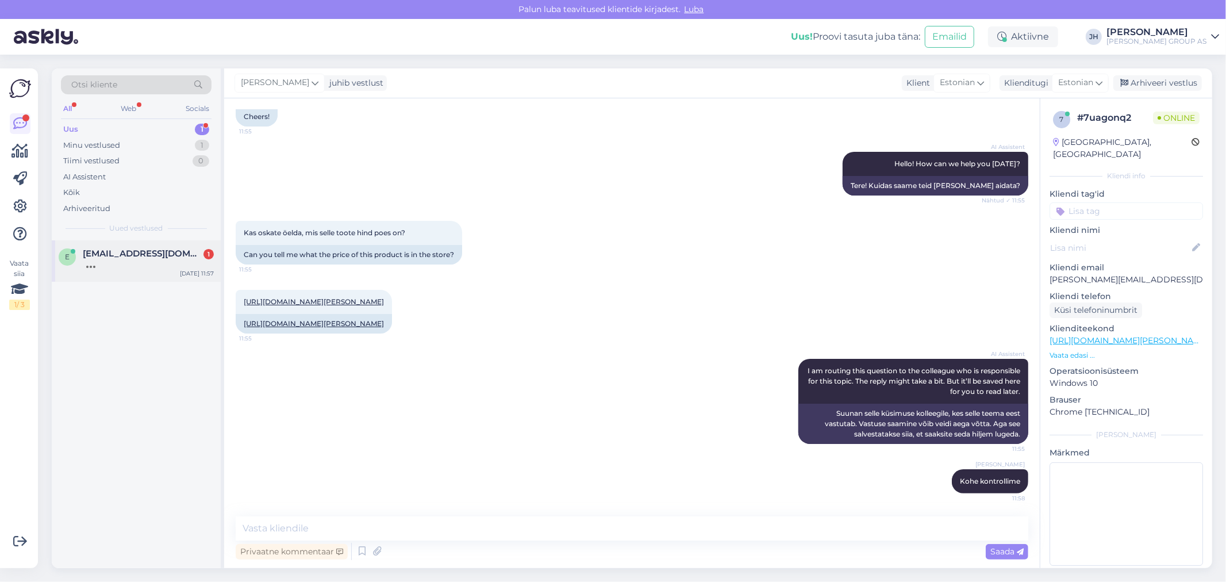
click at [120, 256] on span "[EMAIL_ADDRESS][DOMAIN_NAME]" at bounding box center [143, 253] width 120 height 10
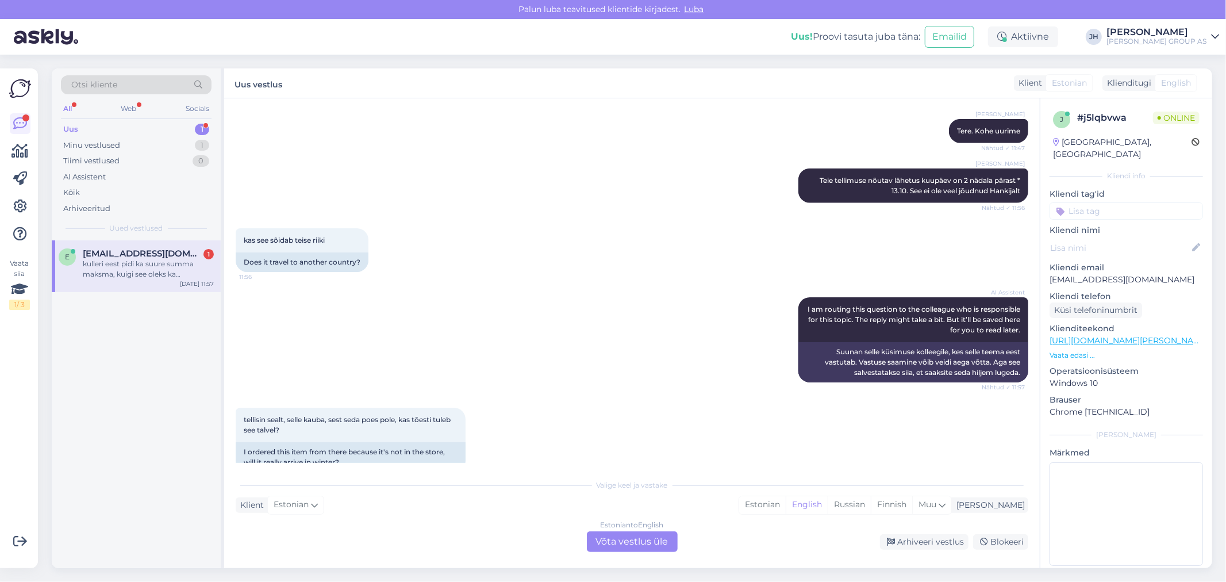
scroll to position [1187, 0]
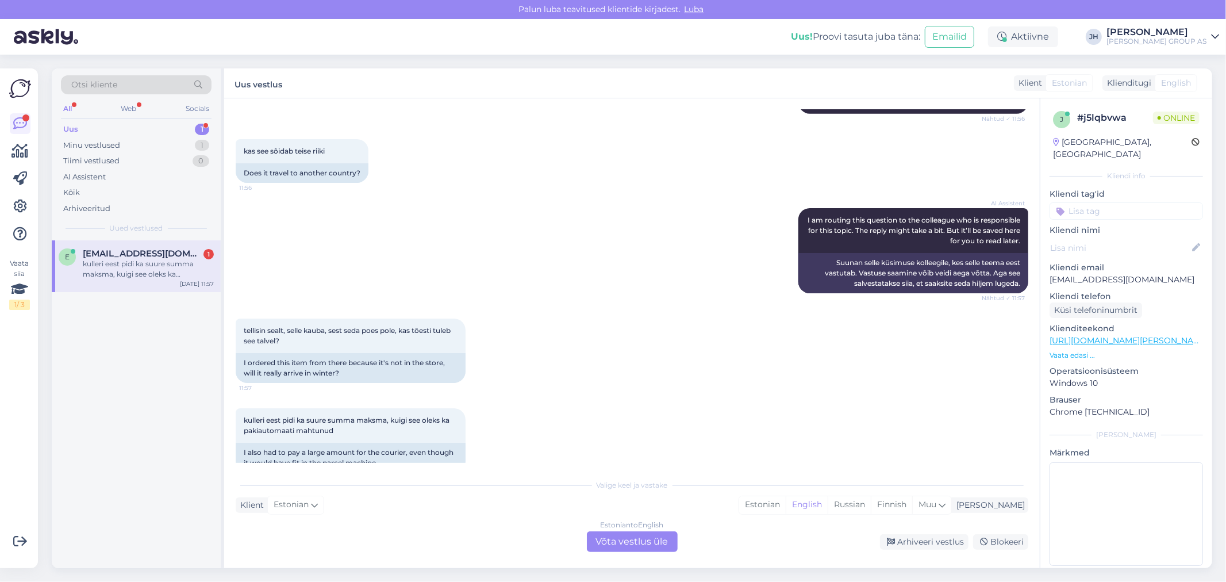
click at [640, 537] on div "Estonian to English Võta vestlus üle" at bounding box center [632, 541] width 91 height 21
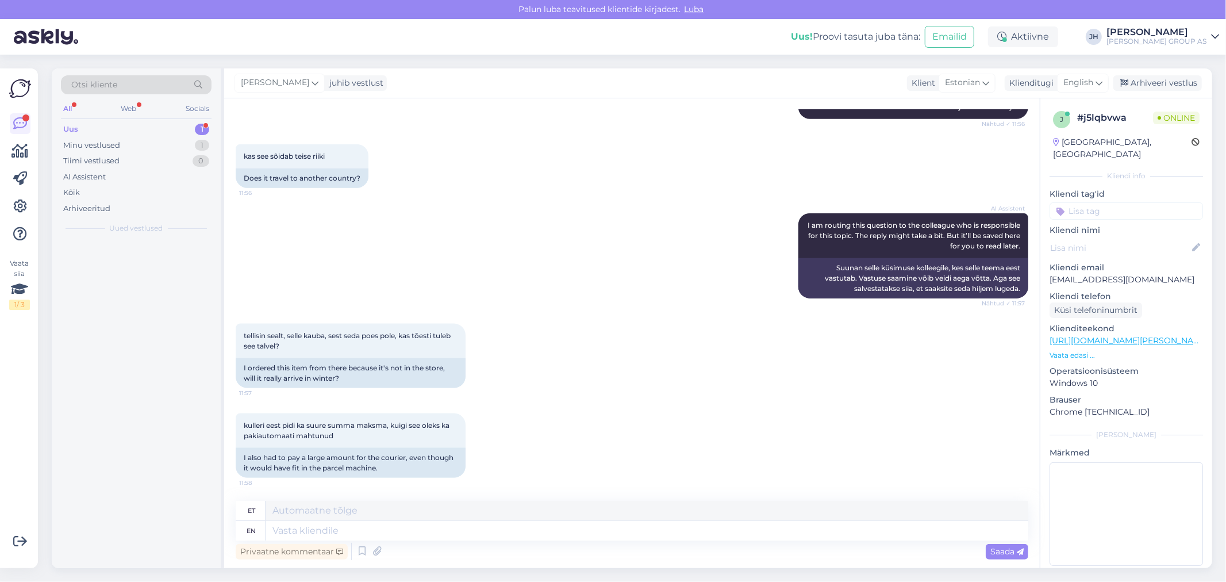
scroll to position [1159, 0]
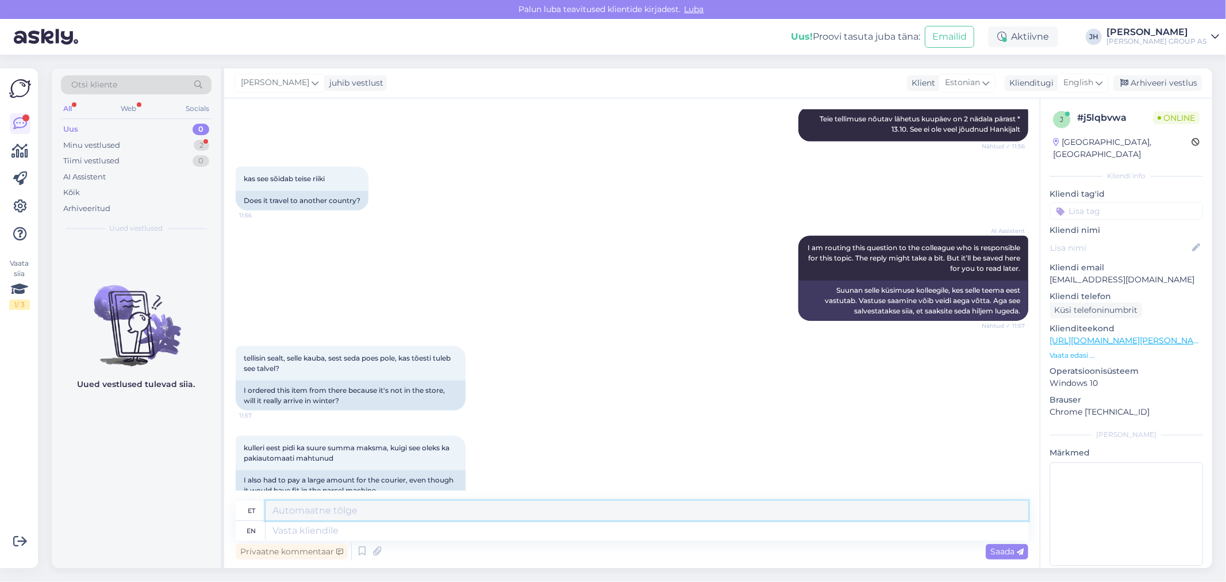
click at [330, 510] on textarea at bounding box center [647, 511] width 763 height 20
type textarea "T"
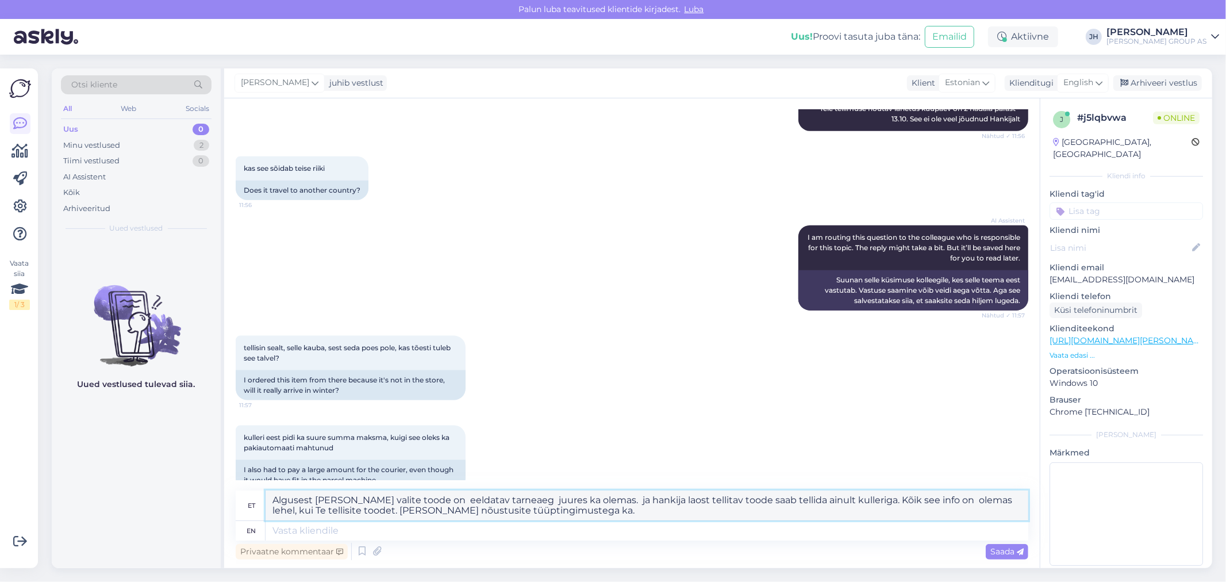
drag, startPoint x: 558, startPoint y: 509, endPoint x: 248, endPoint y: 494, distance: 310.7
click at [248, 494] on div "et Algusest [PERSON_NAME] valite toode on eeldatav tarneaeg juures ka olemas. j…" at bounding box center [632, 505] width 792 height 30
type textarea "Algusest [PERSON_NAME] valite toode on eeldatav tarneaeg juures ka olemas. ja h…"
click at [592, 517] on textarea "Algusest [PERSON_NAME] valite toode on eeldatav tarneaeg juures ka olemas. ja h…" at bounding box center [647, 505] width 763 height 30
drag, startPoint x: 537, startPoint y: 515, endPoint x: 234, endPoint y: 486, distance: 304.3
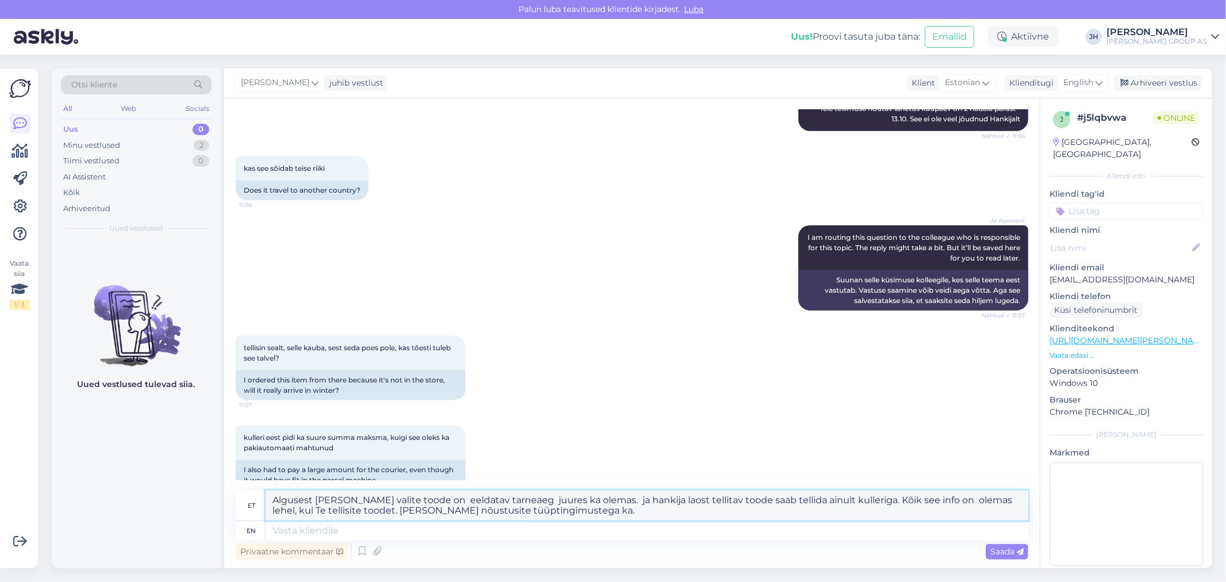
click at [234, 486] on div "Vestlus algas [DATE] Tere, soovisin [PERSON_NAME] Veinipakkautomatti, kuid [PER…" at bounding box center [631, 333] width 815 height 470
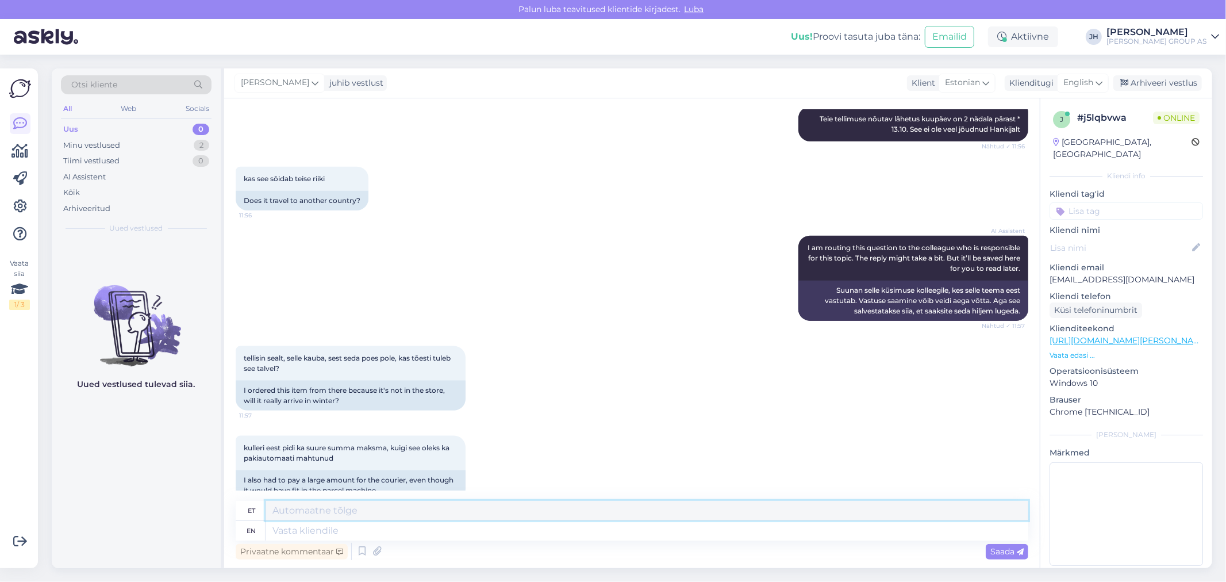
paste textarea "Soovime selgitada, et tellimuse esitamise hetkel oli kogu oluline teave – sealh…"
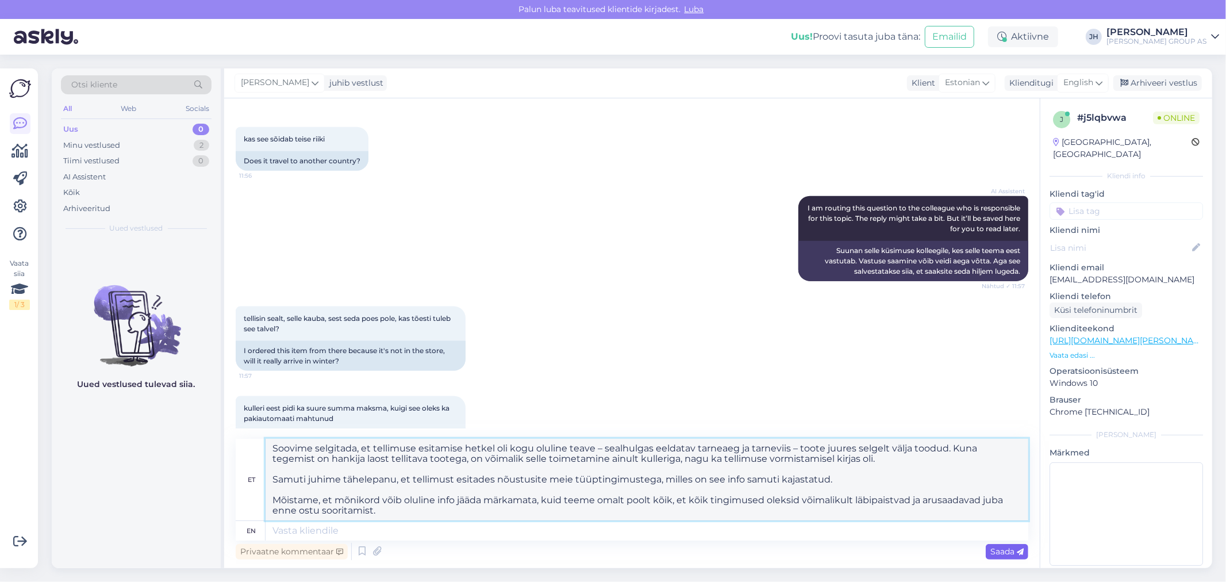
type textarea "Soovime selgitada, et tellimuse esitamise hetkel oli kogu oluline teave – sealh…"
click at [1014, 548] on span "Saada" at bounding box center [1006, 551] width 33 height 10
drag, startPoint x: 399, startPoint y: 513, endPoint x: 244, endPoint y: 443, distance: 169.5
click at [244, 443] on div "et Soovime selgitada, et tellimuse esitamise hetkel oli kogu oluline teave – se…" at bounding box center [632, 479] width 792 height 82
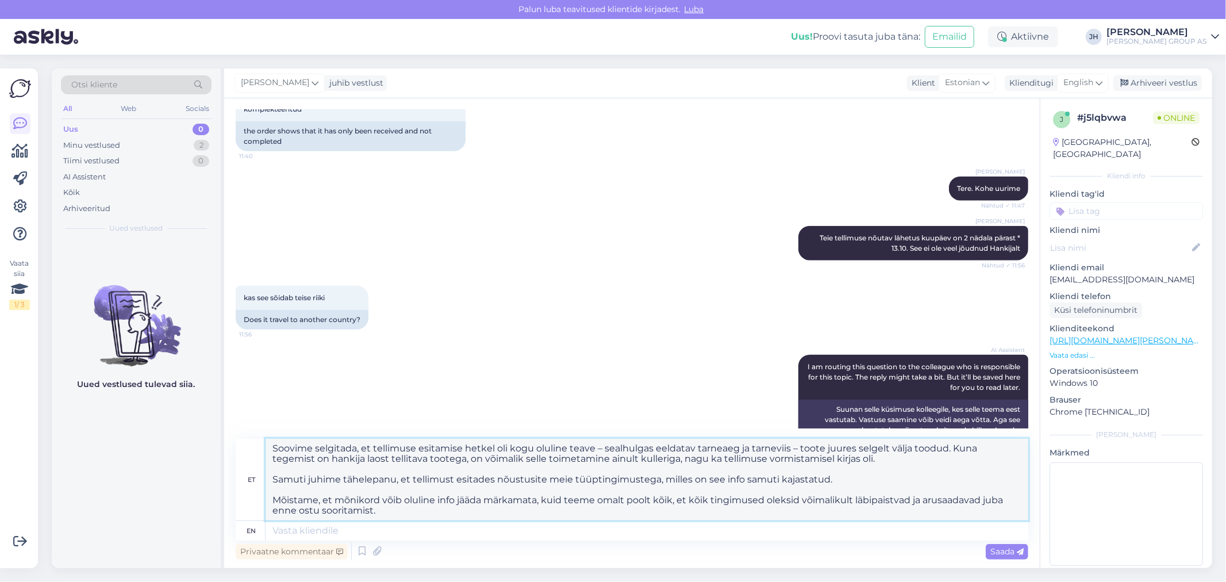
scroll to position [1071, 0]
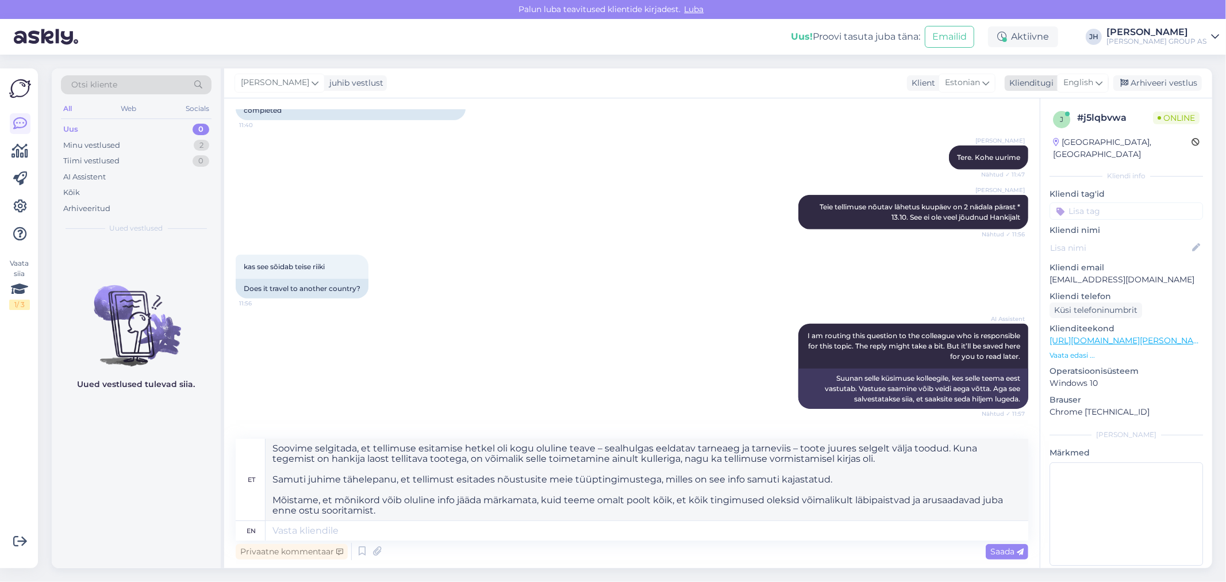
click at [1099, 81] on icon at bounding box center [1098, 82] width 7 height 13
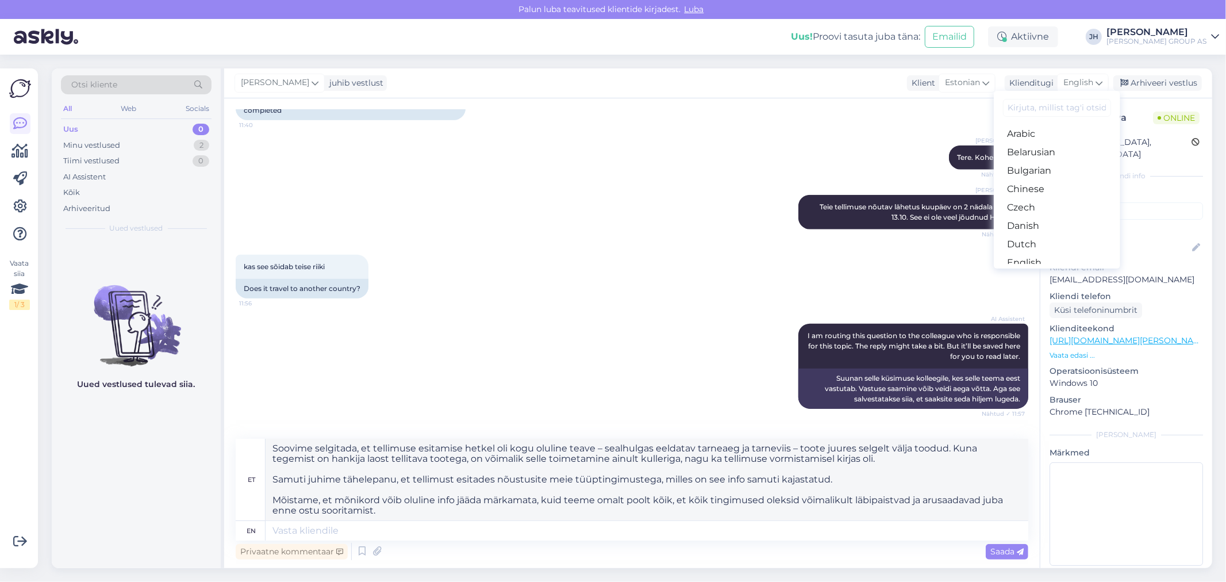
click at [1041, 272] on link "Estonian" at bounding box center [1057, 281] width 126 height 18
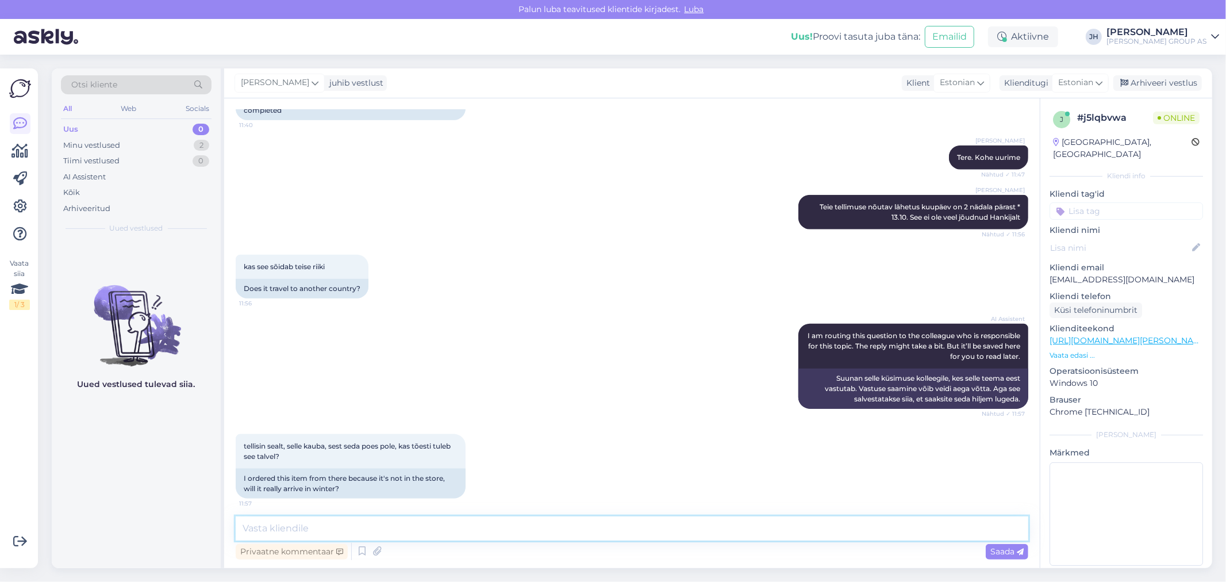
click at [256, 526] on textarea at bounding box center [632, 528] width 792 height 24
paste textarea "Soovime selgitada, et tellimuse esitamise hetkel oli kogu oluline teave – sealh…"
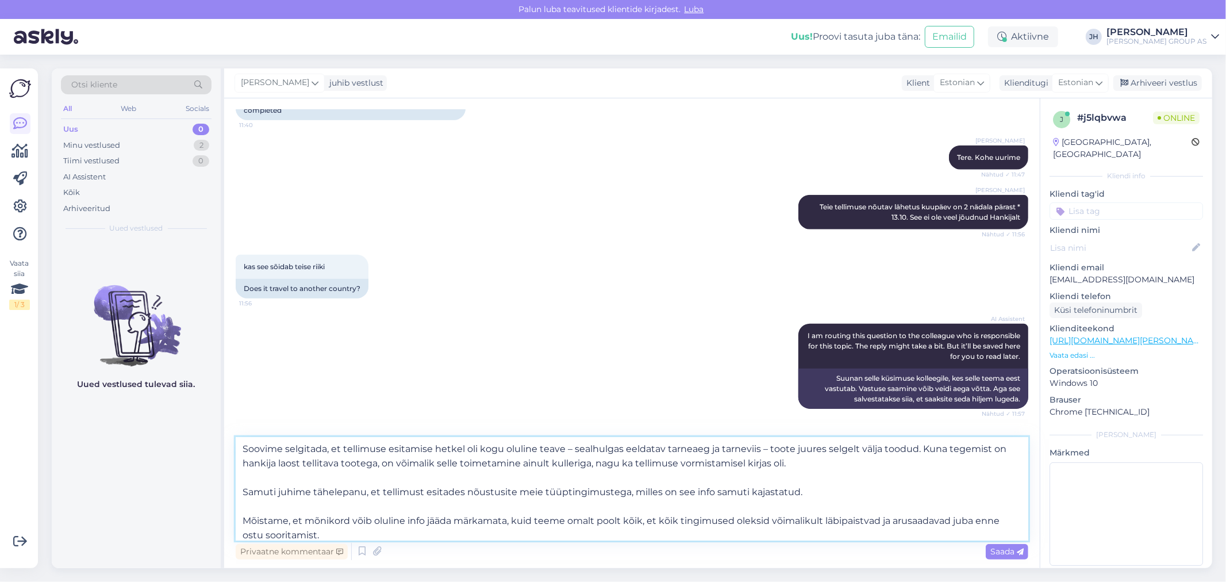
scroll to position [1, 0]
type textarea "Soovime selgitada, et tellimuse esitamise hetkel oli kogu oluline teave – sealh…"
click at [1007, 552] on span "Saada" at bounding box center [1006, 551] width 33 height 10
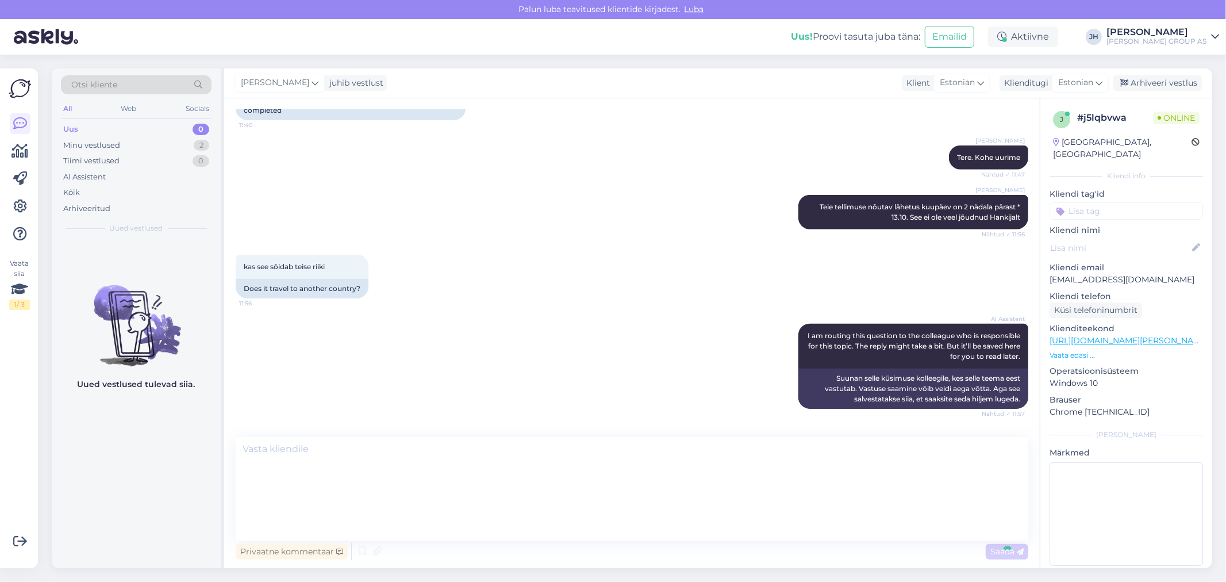
scroll to position [0, 0]
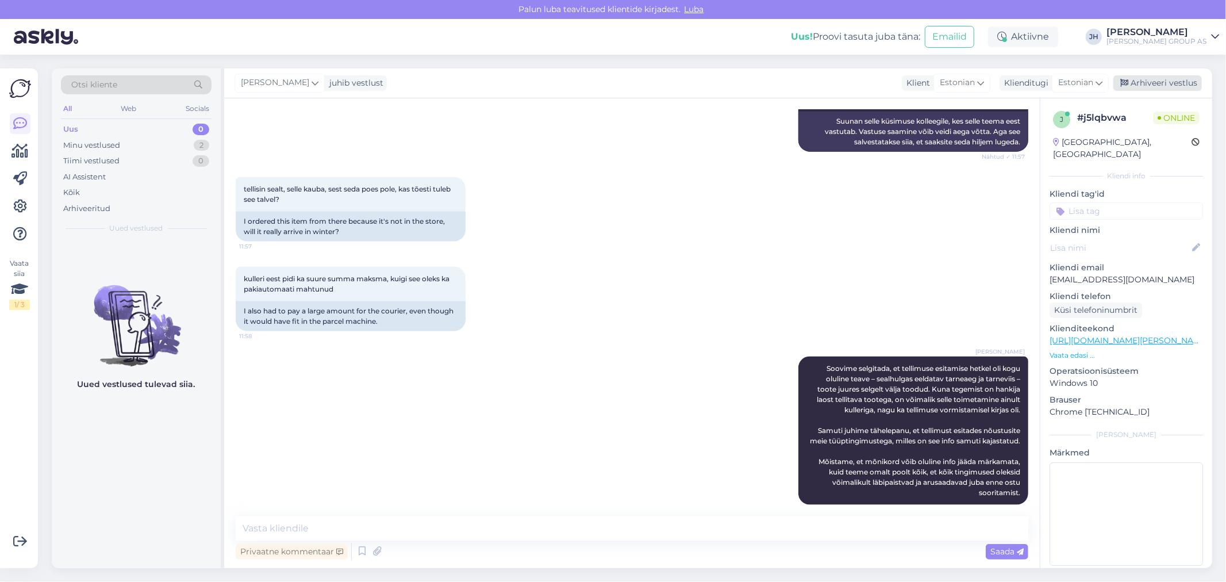
click at [1158, 83] on div "Arhiveeri vestlus" at bounding box center [1157, 83] width 89 height 16
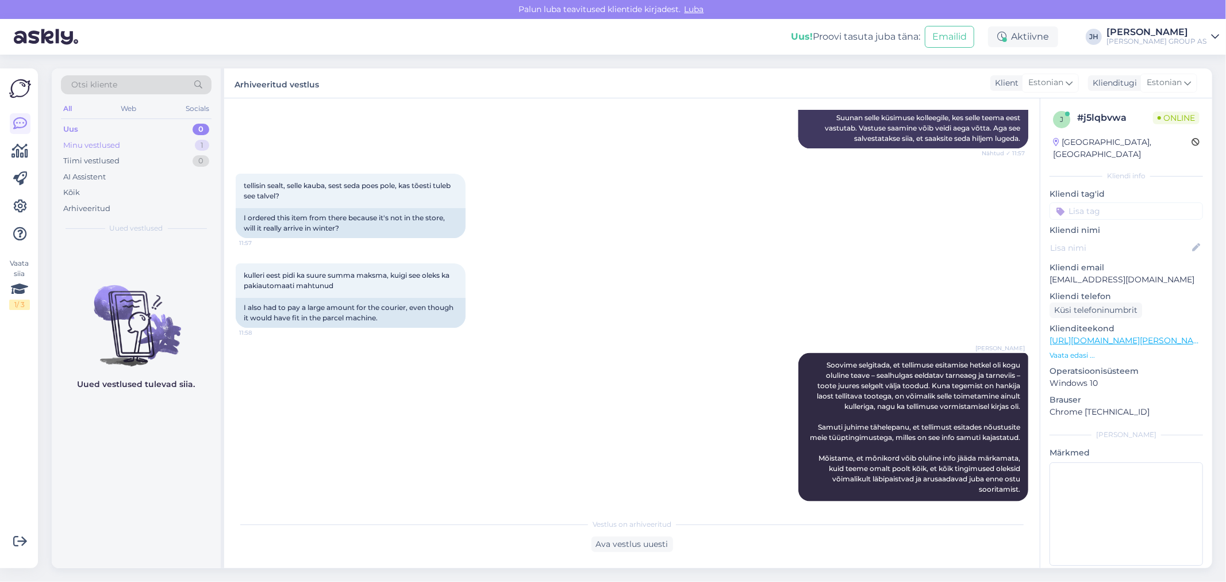
click at [94, 144] on div "Minu vestlused" at bounding box center [91, 145] width 57 height 11
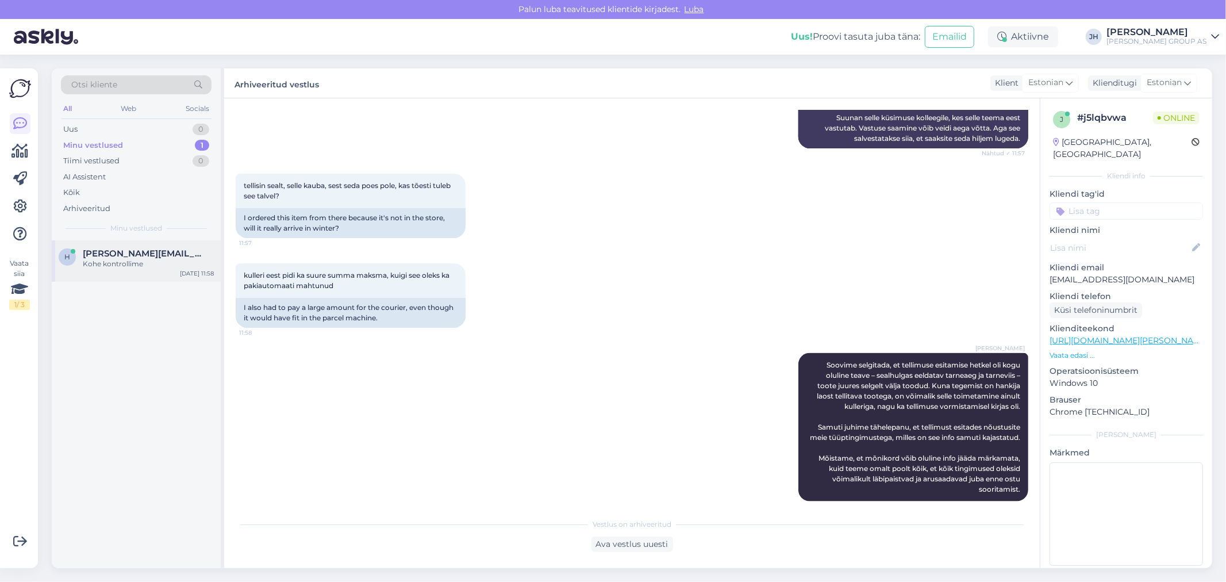
click at [104, 256] on span "[PERSON_NAME][EMAIL_ADDRESS][DOMAIN_NAME]" at bounding box center [143, 253] width 120 height 10
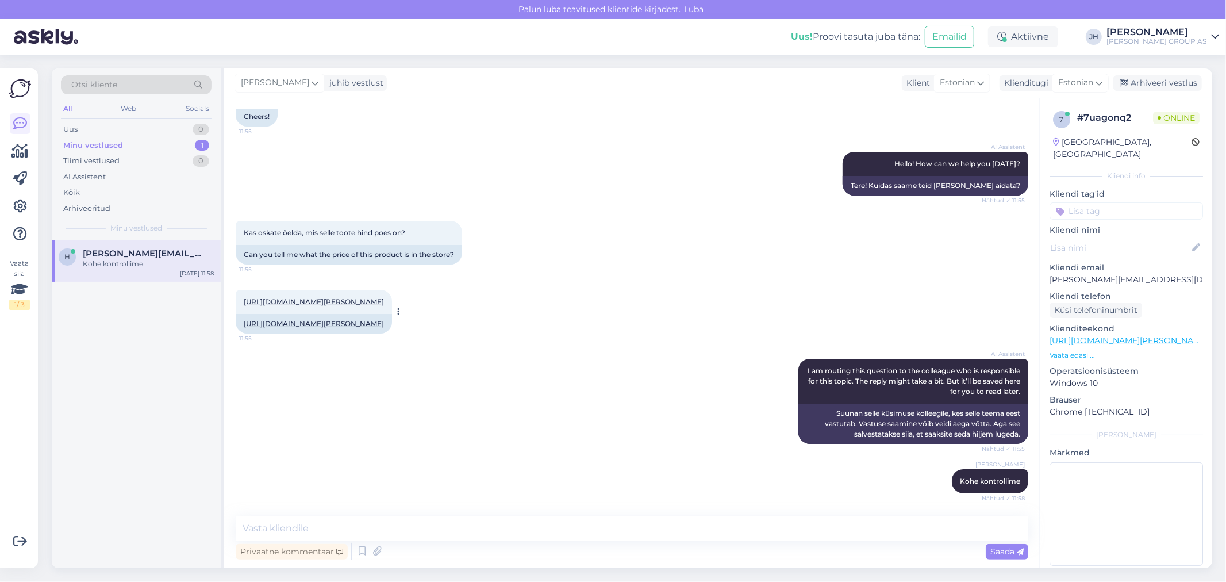
drag, startPoint x: 320, startPoint y: 289, endPoint x: 234, endPoint y: 273, distance: 86.6
click at [236, 290] on div "[URL][DOMAIN_NAME][PERSON_NAME] 11:55" at bounding box center [314, 302] width 156 height 24
click at [280, 525] on textarea at bounding box center [632, 528] width 792 height 24
paste textarea "736620"
type textarea "Toode 736620 [PERSON_NAME] meistriklubiliikmetele 29.99"
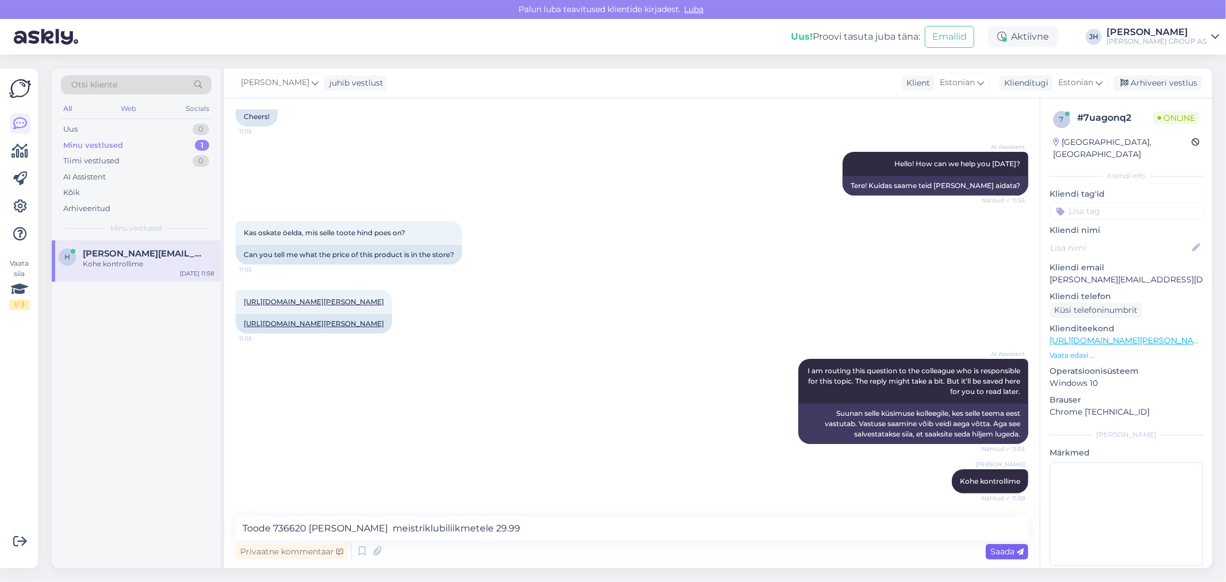
click at [1004, 551] on span "Saada" at bounding box center [1006, 551] width 33 height 10
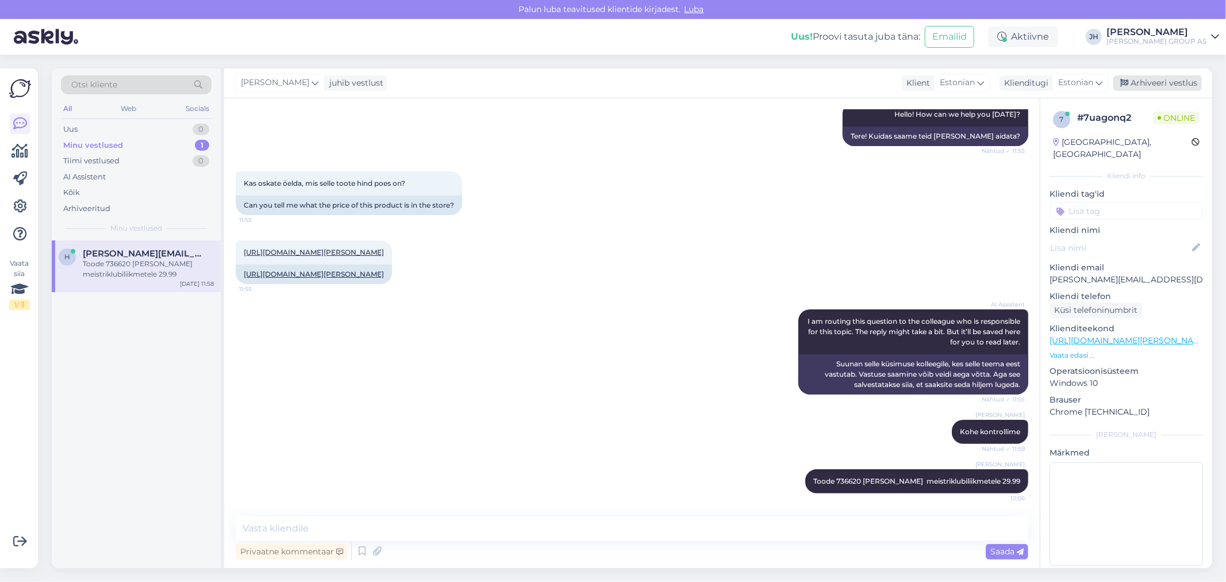
click at [1149, 83] on div "Arhiveeri vestlus" at bounding box center [1157, 83] width 89 height 16
